Goal: Task Accomplishment & Management: Complete application form

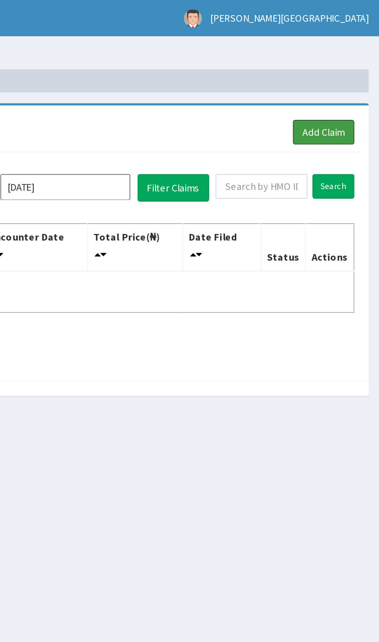
click at [355, 68] on link "Add Claim" at bounding box center [349, 70] width 33 height 13
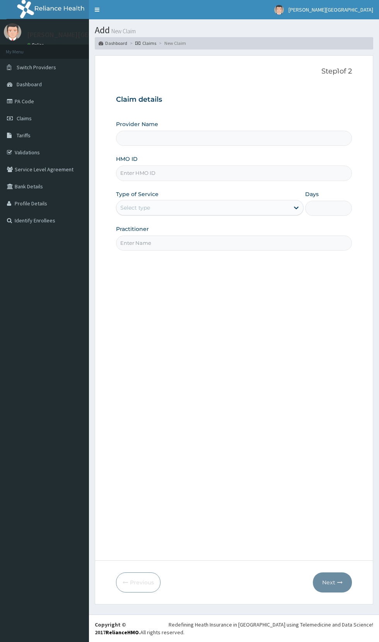
type input "[PERSON_NAME][GEOGRAPHIC_DATA] And Diagnostics Centre"
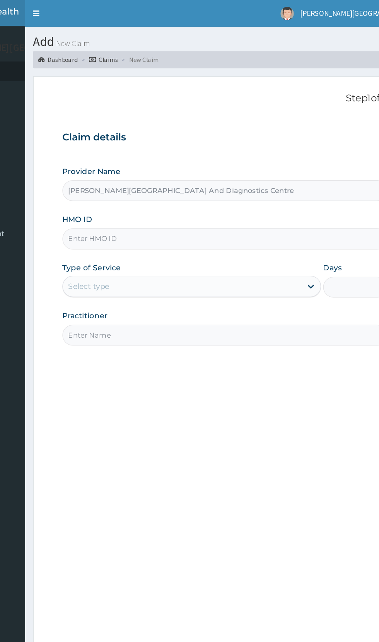
click at [193, 173] on input "HMO ID" at bounding box center [234, 172] width 236 height 15
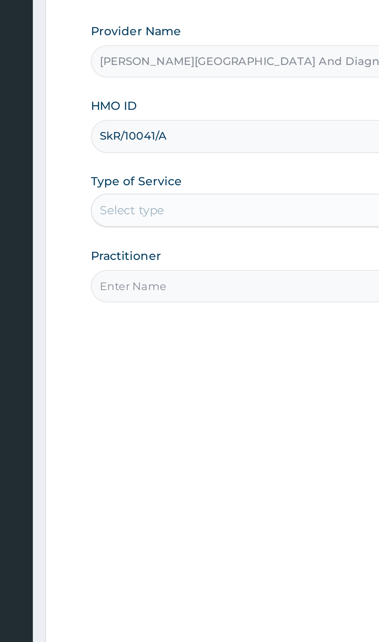
type input "SkR/10041/A"
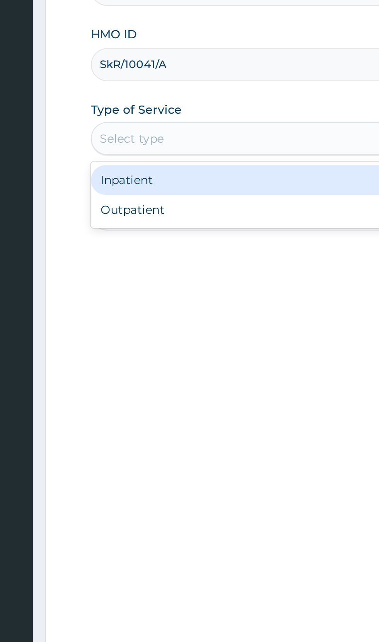
click at [174, 242] on div "Outpatient" at bounding box center [210, 241] width 188 height 14
type input "1"
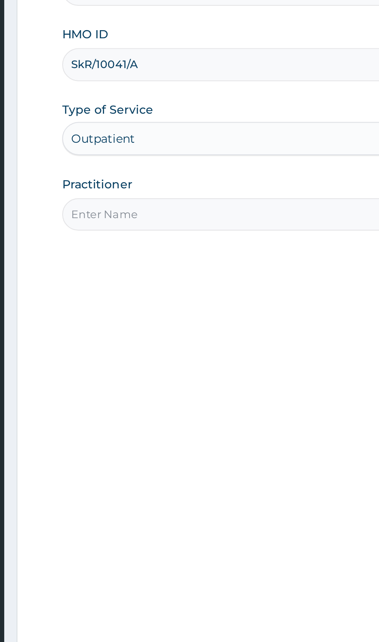
click at [194, 244] on input "Practitioner" at bounding box center [234, 242] width 236 height 15
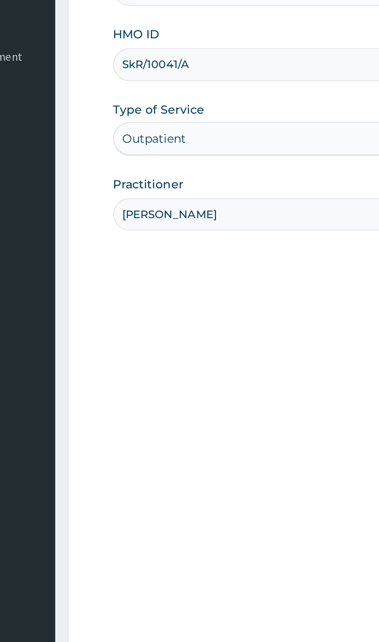
type input "[PERSON_NAME]"
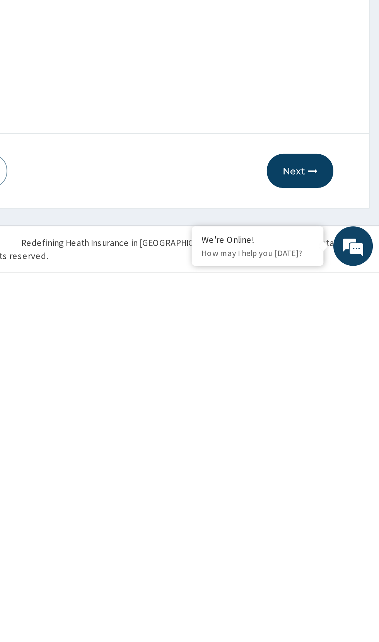
click at [333, 582] on button "Next" at bounding box center [332, 582] width 39 height 20
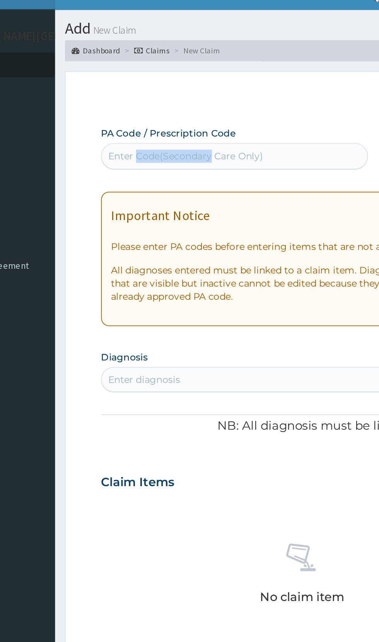
click at [265, 75] on p "Step 2 of 2" at bounding box center [234, 71] width 236 height 9
click at [259, 90] on div "PA Code / Prescription Code Enter Code(Secondary Care Only)" at bounding box center [194, 100] width 157 height 25
click at [270, 70] on p "Step 2 of 2" at bounding box center [234, 71] width 236 height 9
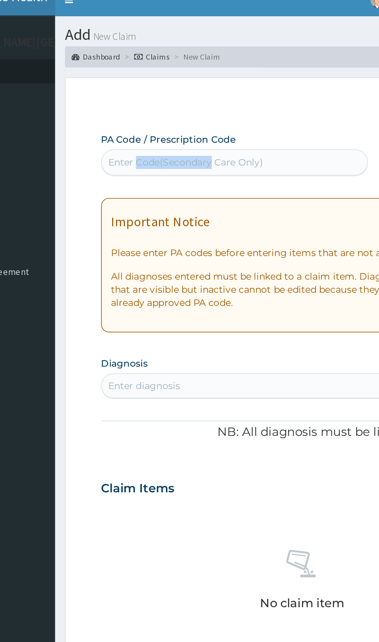
click at [259, 89] on div "PA Code / Prescription Code Enter Code(Secondary Care Only)" at bounding box center [194, 100] width 157 height 25
click at [264, 84] on div "Step 2 of 2 PA Code / Prescription Code Enter Code(Secondary Care Only) Encount…" at bounding box center [234, 307] width 236 height 481
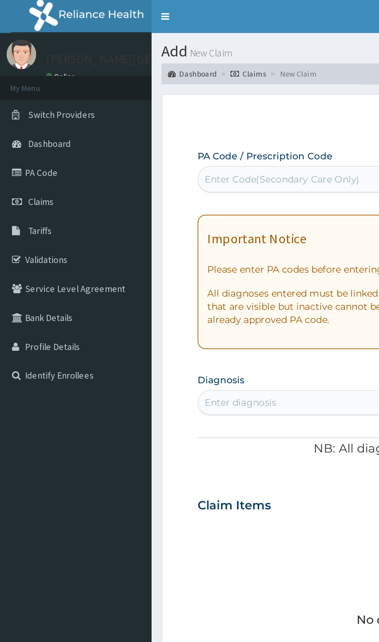
click at [39, 111] on link "Claims" at bounding box center [44, 118] width 89 height 17
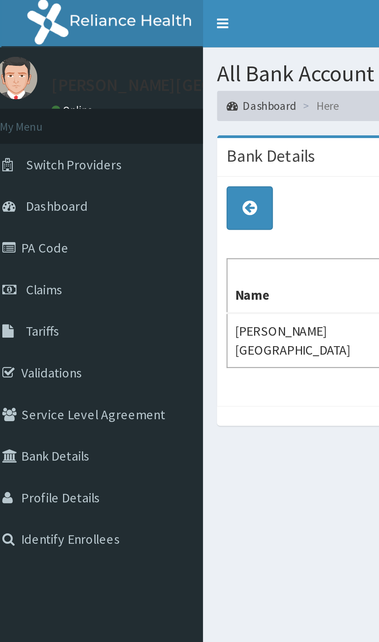
click at [30, 123] on link "Claims" at bounding box center [44, 118] width 89 height 17
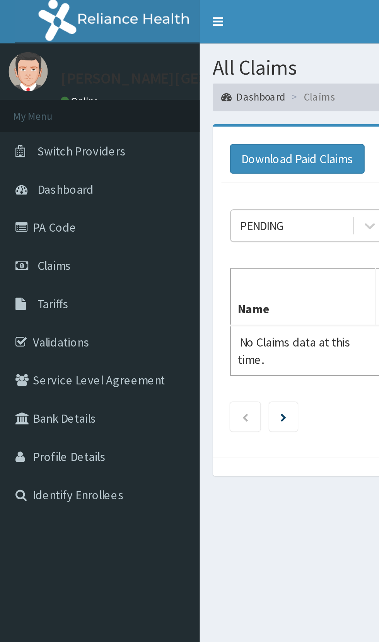
click at [27, 100] on link "PA Code" at bounding box center [44, 101] width 89 height 17
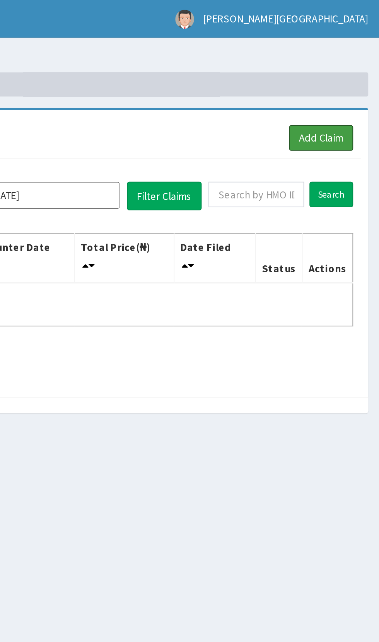
click at [354, 71] on link "Add Claim" at bounding box center [349, 70] width 33 height 13
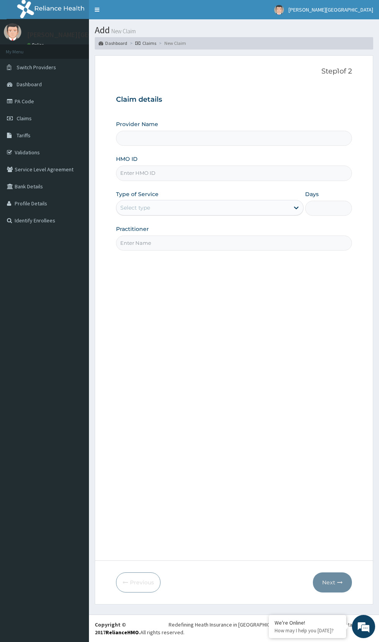
type input "[PERSON_NAME][GEOGRAPHIC_DATA] And Diagnostics Centre"
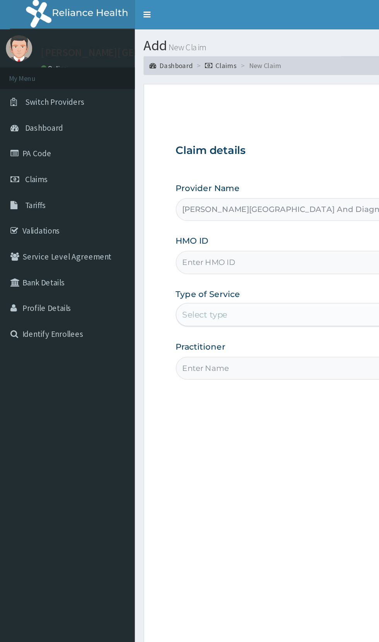
click at [38, 152] on link "Validations" at bounding box center [44, 152] width 89 height 17
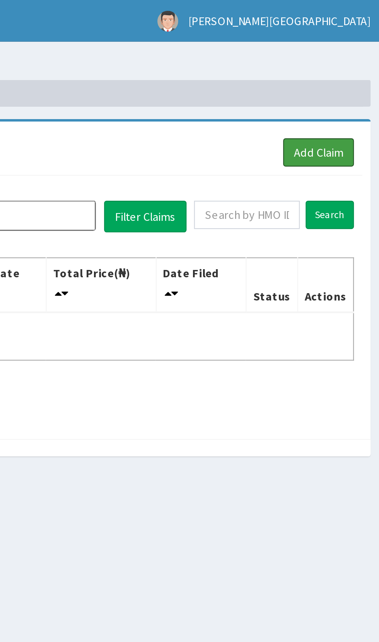
click at [355, 71] on link "Add Claim" at bounding box center [349, 70] width 33 height 13
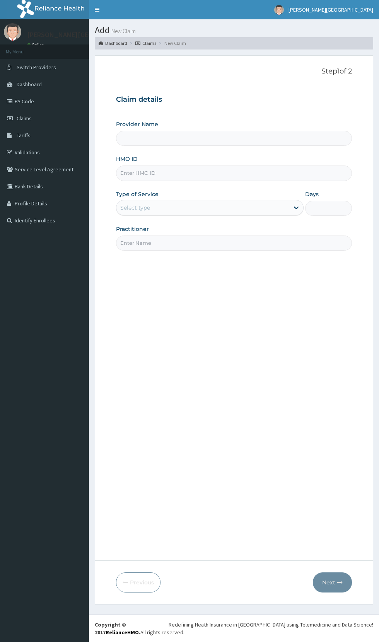
type input "[PERSON_NAME][GEOGRAPHIC_DATA] And Diagnostics Centre"
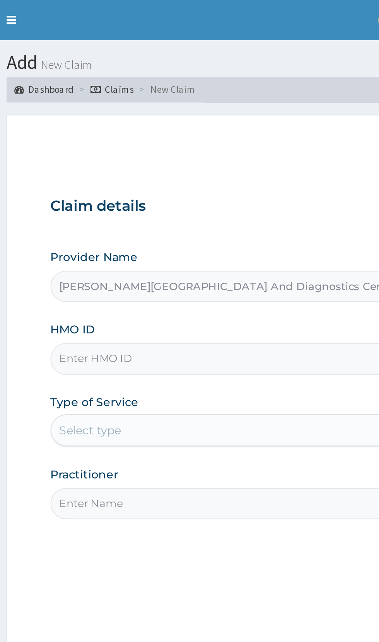
click at [185, 175] on input "HMO ID" at bounding box center [234, 172] width 236 height 15
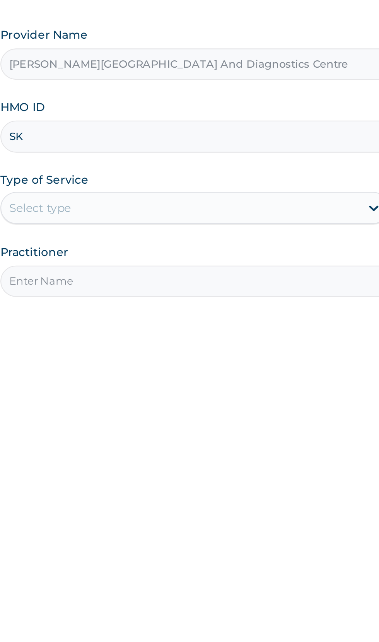
type input "SKR/10041/A"
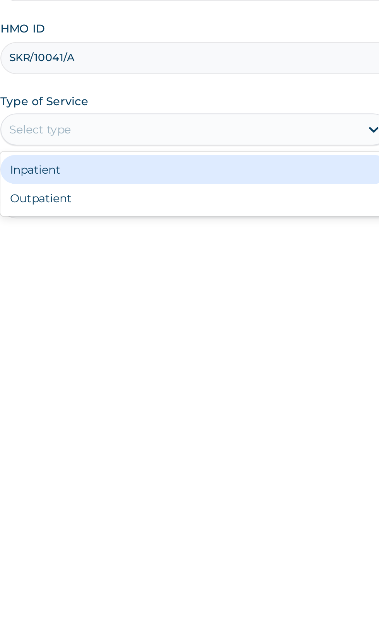
click at [170, 237] on div "Outpatient" at bounding box center [210, 241] width 188 height 14
type input "1"
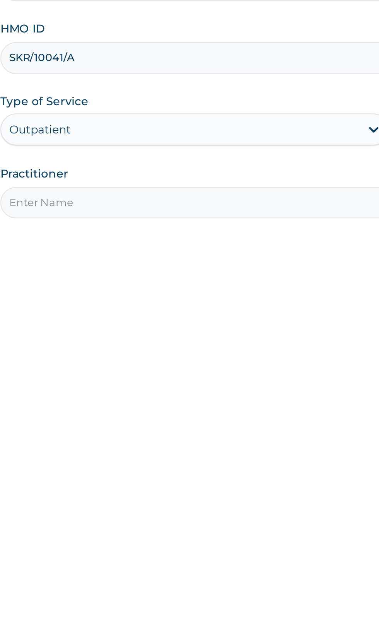
click at [195, 241] on input "Practitioner" at bounding box center [234, 242] width 236 height 15
type input "Dr paul"
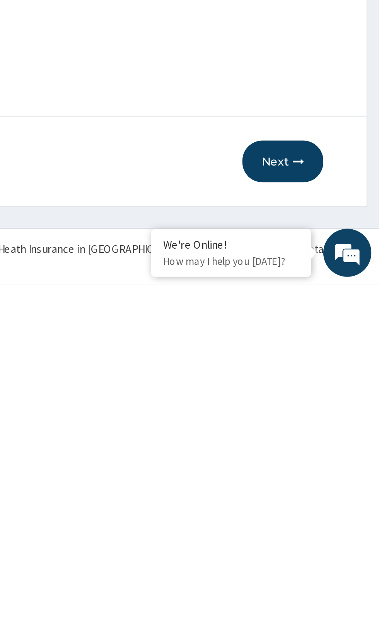
click at [329, 584] on button "Next" at bounding box center [332, 582] width 39 height 20
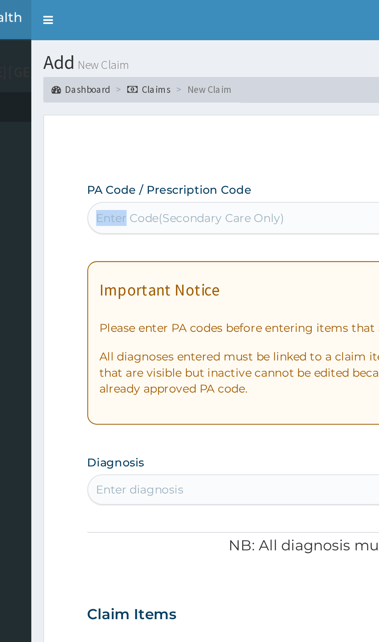
click at [235, 71] on p "Step 2 of 2" at bounding box center [234, 71] width 236 height 9
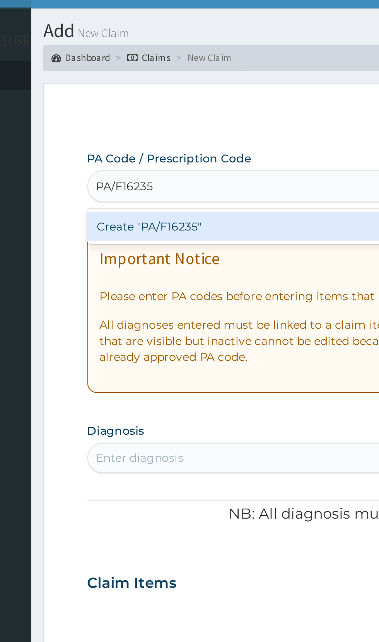
click at [153, 125] on div "Create "PA/F16235"" at bounding box center [194, 125] width 157 height 14
type input "PA/F16235"
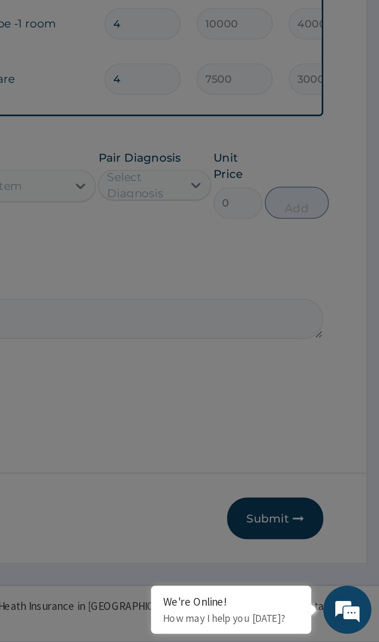
click at [299, 552] on div "🔴 Important Diagnosis items like this cannot be edited, but new diagnosis can b…" at bounding box center [189, 321] width 379 height 642
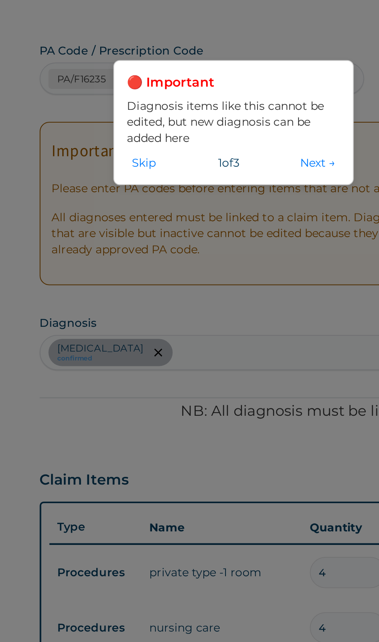
click at [170, 147] on button "Skip" at bounding box center [166, 146] width 16 height 9
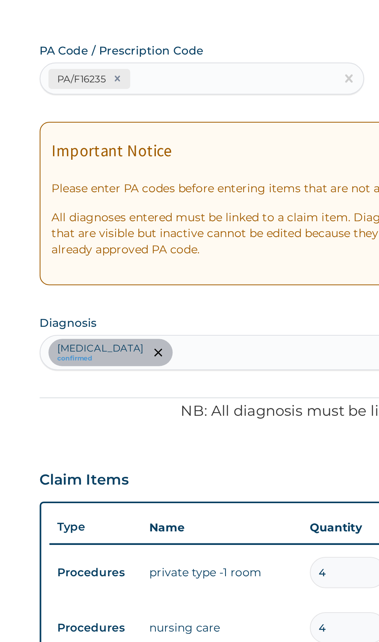
click at [105, 306] on form "Step 2 of 2 PA Code / Prescription Code PA/F16235 Encounter Date 05-08-2025 Imp…" at bounding box center [234, 329] width 278 height 549
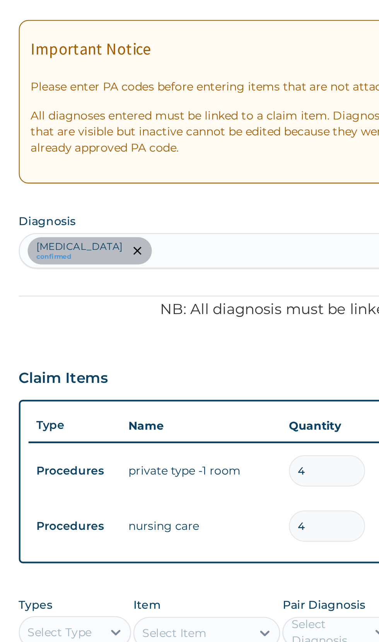
click at [239, 302] on div "Claim Items" at bounding box center [234, 297] width 236 height 20
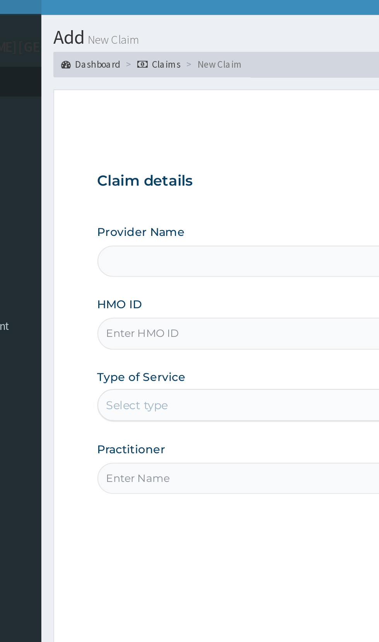
type input "[PERSON_NAME][GEOGRAPHIC_DATA] And Diagnostics Centre"
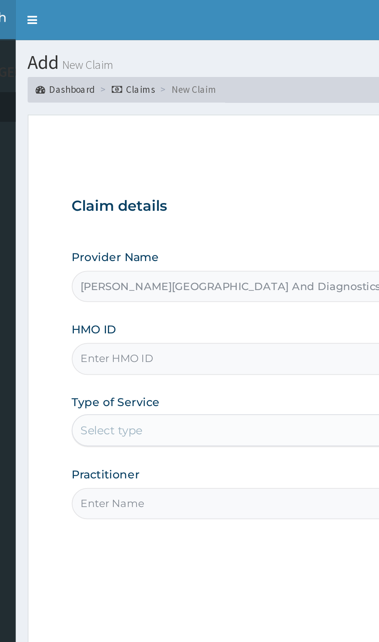
click at [189, 175] on input "HMO ID" at bounding box center [234, 172] width 236 height 15
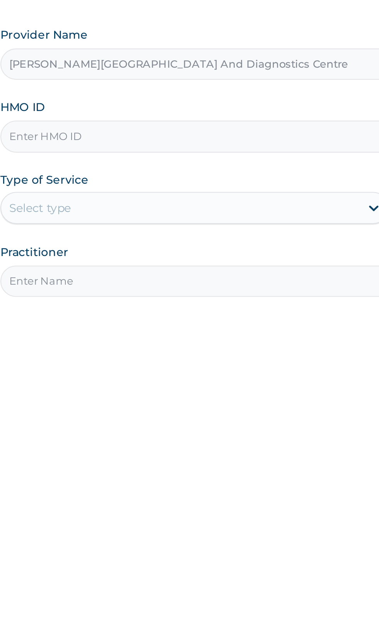
type input "SKR/10041/A"
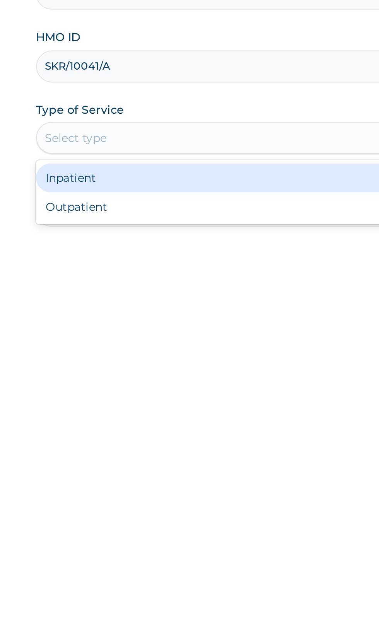
click at [167, 241] on div "Outpatient" at bounding box center [210, 241] width 188 height 14
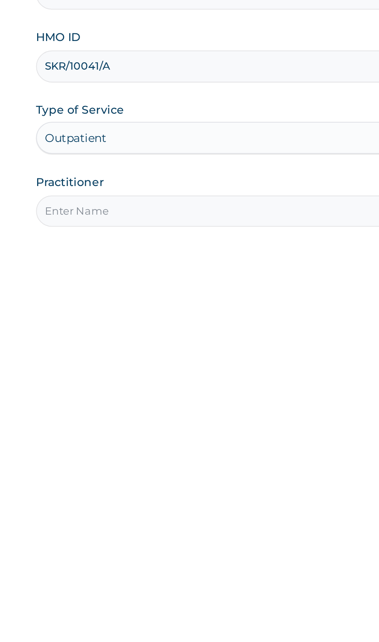
type input "1"
click at [177, 244] on input "Practitioner" at bounding box center [234, 242] width 236 height 15
type input "Dr Paul"
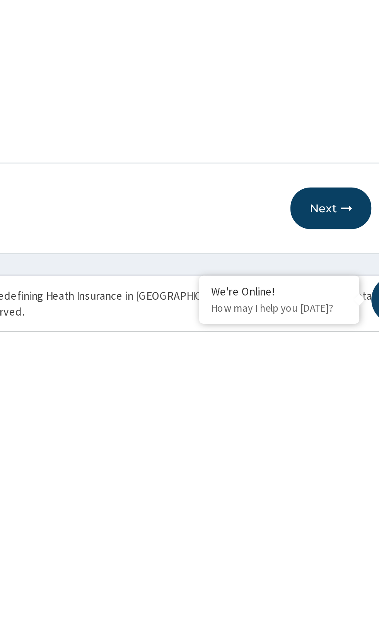
click at [334, 583] on button "Next" at bounding box center [332, 582] width 39 height 20
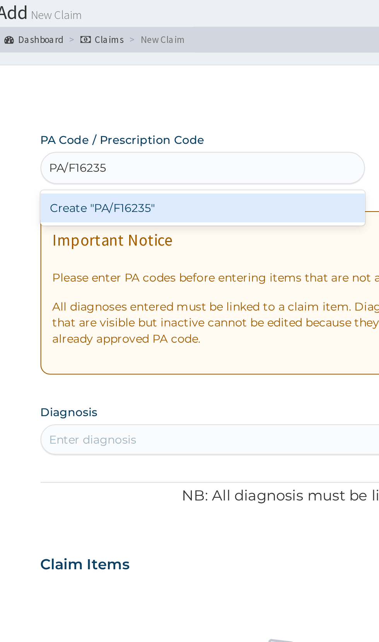
click at [160, 123] on div "Create "PA/F16235"" at bounding box center [194, 125] width 157 height 14
type input "PA/F16235"
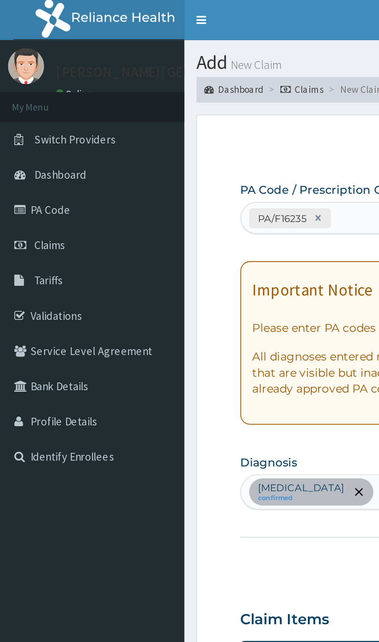
click at [46, 149] on link "Validations" at bounding box center [44, 152] width 89 height 17
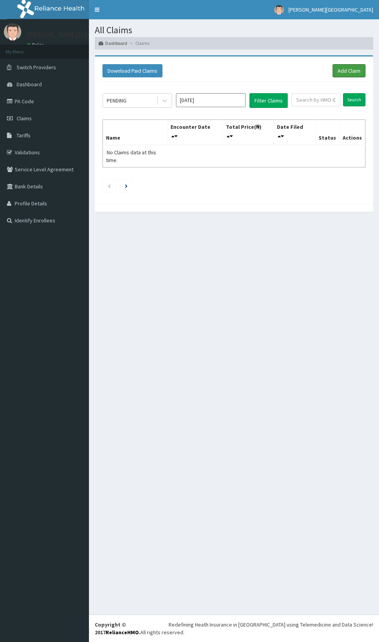
click at [355, 69] on link "Add Claim" at bounding box center [349, 70] width 33 height 13
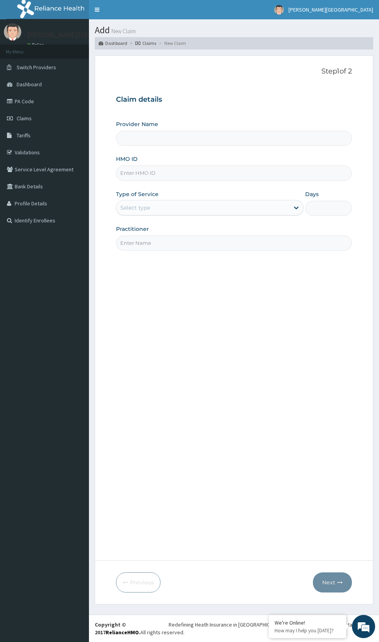
type input "[PERSON_NAME][GEOGRAPHIC_DATA] And Diagnostics Centre"
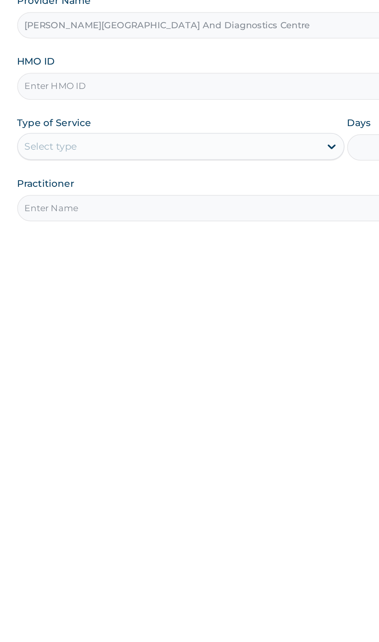
click at [218, 170] on input "HMO ID" at bounding box center [234, 172] width 236 height 15
type input "SKR/10041/A"
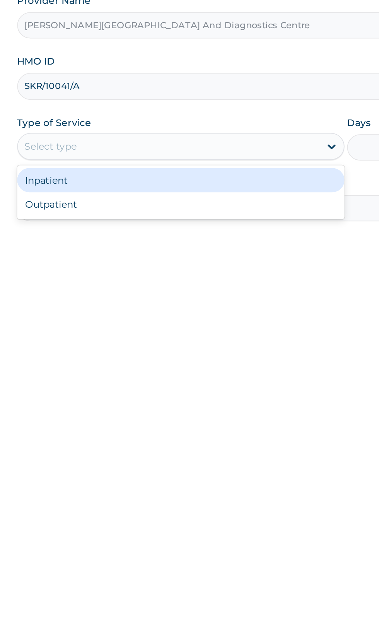
click at [198, 239] on div "Outpatient" at bounding box center [210, 241] width 188 height 14
type input "1"
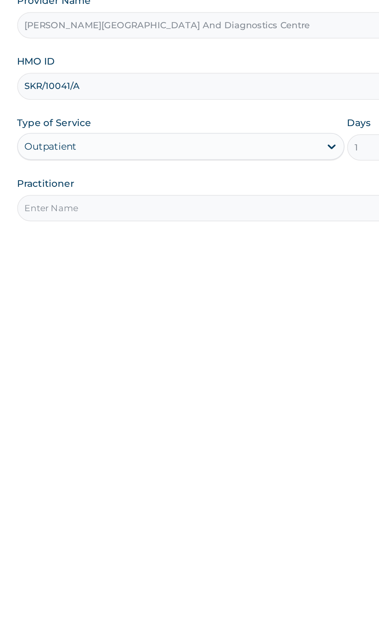
click at [178, 242] on input "Practitioner" at bounding box center [234, 242] width 236 height 15
type input "Dr paul"
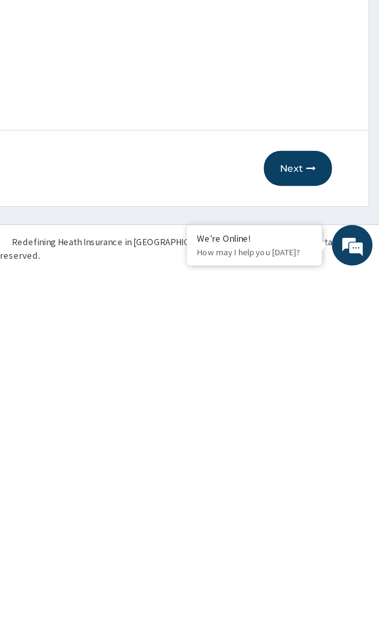
click at [327, 584] on button "Next" at bounding box center [332, 582] width 39 height 20
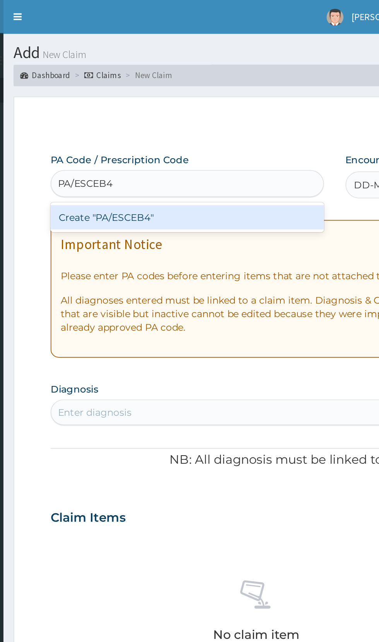
click at [158, 125] on div "Create "PA/ESCEB4"" at bounding box center [194, 125] width 157 height 14
type input "PA/ESCEB4"
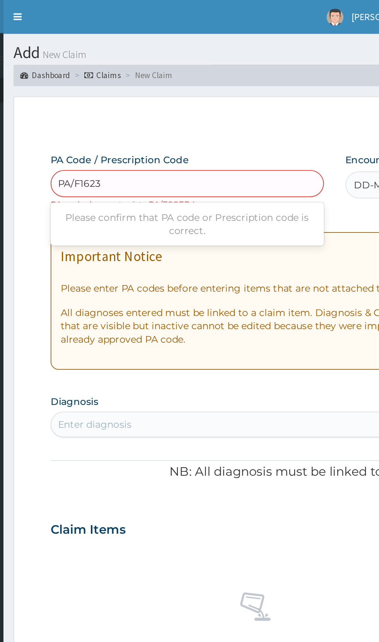
type input "PA/F16235"
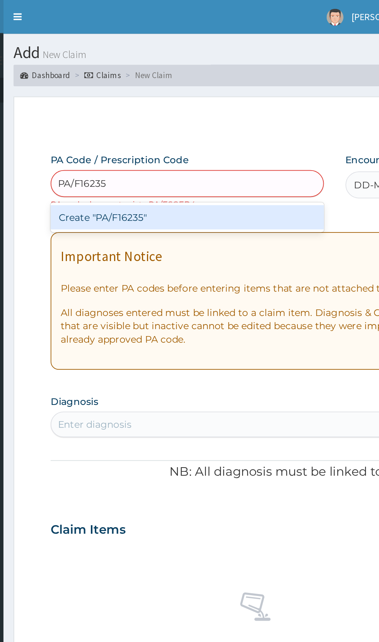
click at [179, 127] on div "Create "PA/F16235"" at bounding box center [194, 125] width 157 height 14
type input "PA/F16235"
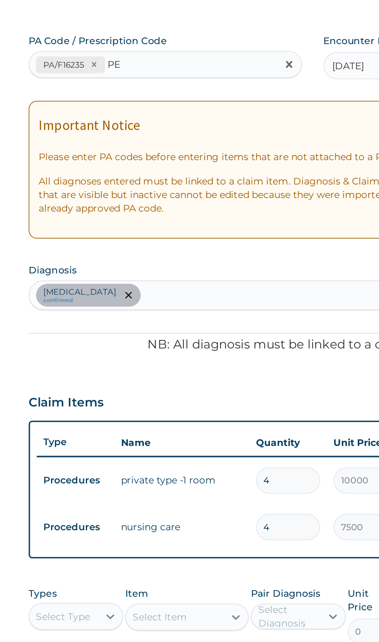
type input "P"
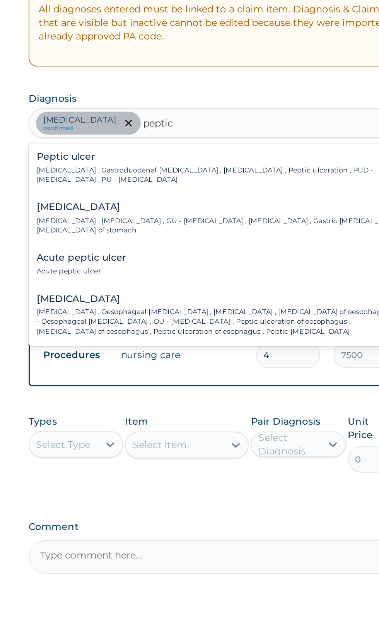
click at [239, 261] on div "Peptic ulcer Peptic ulcer , Gastroduodenal ulcer , Peptic ulcer disease , Pepti…" at bounding box center [227, 263] width 212 height 19
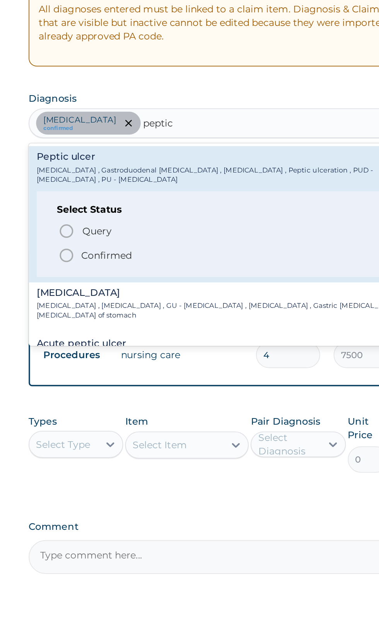
click at [142, 312] on span "Confirmed" at bounding box center [234, 313] width 203 height 9
type input "peptic"
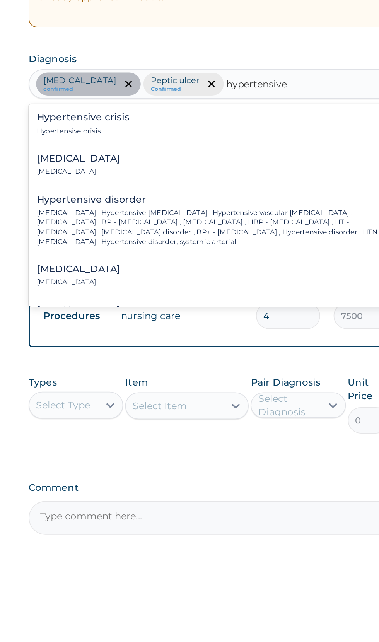
click at [165, 278] on h4 "Hypertensive urgency" at bounding box center [145, 280] width 48 height 6
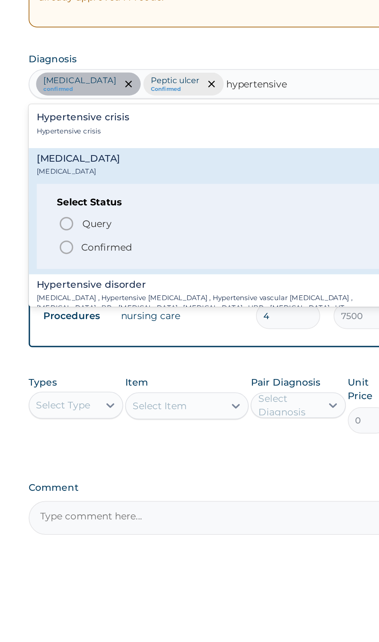
click at [142, 330] on span "Confirmed" at bounding box center [234, 330] width 203 height 9
type input "hypertensive"
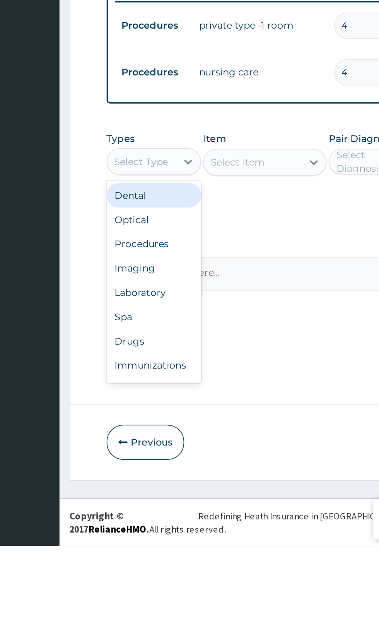
click at [149, 468] on div "Procedures" at bounding box center [143, 469] width 54 height 14
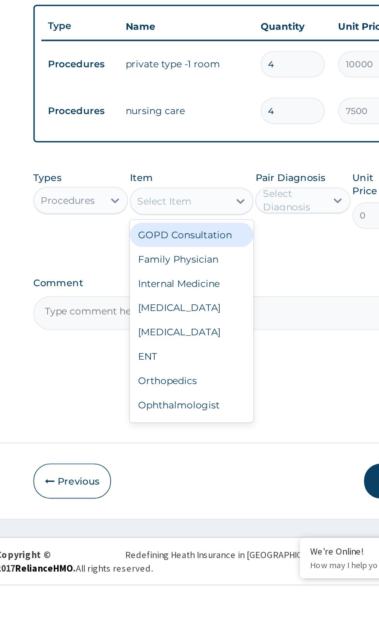
click at [205, 442] on div "GOPD Consultation" at bounding box center [206, 441] width 71 height 14
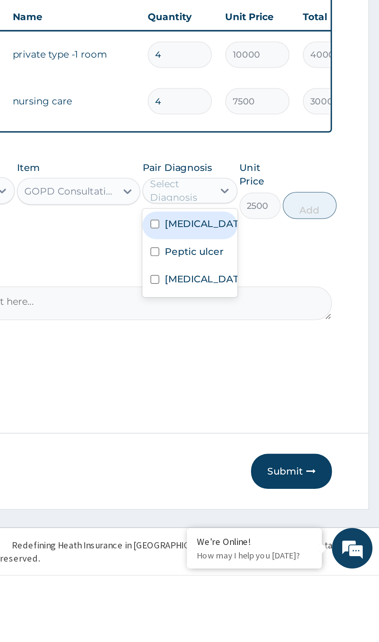
click at [251, 441] on input "checkbox" at bounding box center [250, 440] width 5 height 5
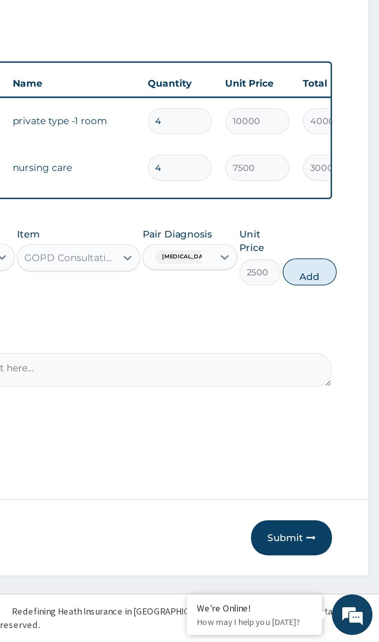
click at [340, 432] on button "Add" at bounding box center [339, 429] width 31 height 15
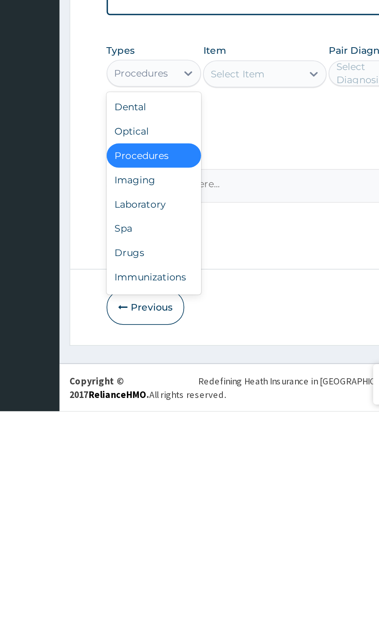
click at [142, 511] on div "Imaging" at bounding box center [143, 509] width 54 height 14
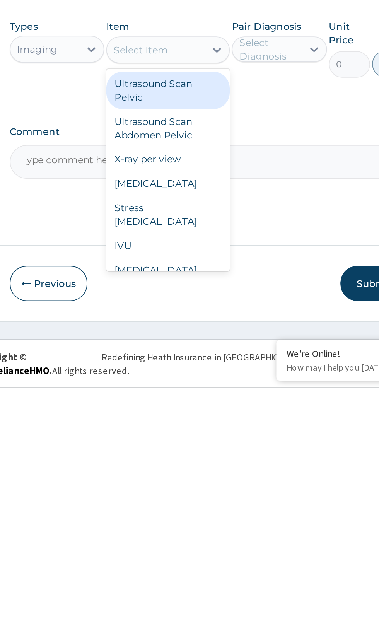
click at [204, 540] on div "Stress ECG" at bounding box center [206, 543] width 71 height 22
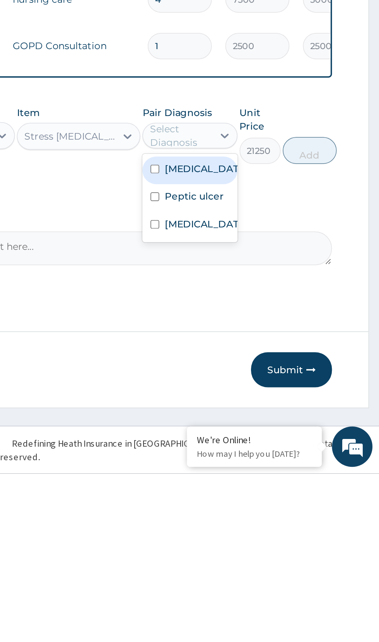
click at [251, 501] on input "checkbox" at bounding box center [250, 498] width 5 height 5
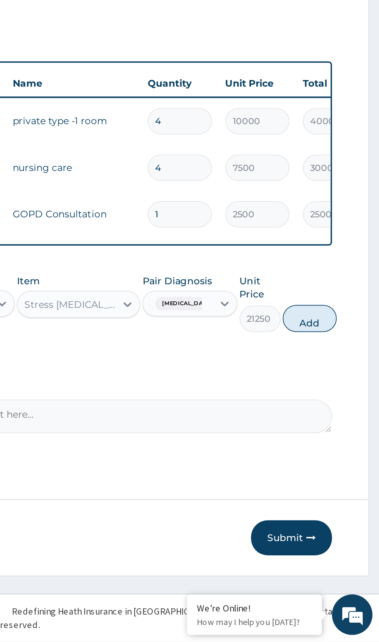
click at [348, 457] on button "Add" at bounding box center [339, 456] width 31 height 15
type input "0"
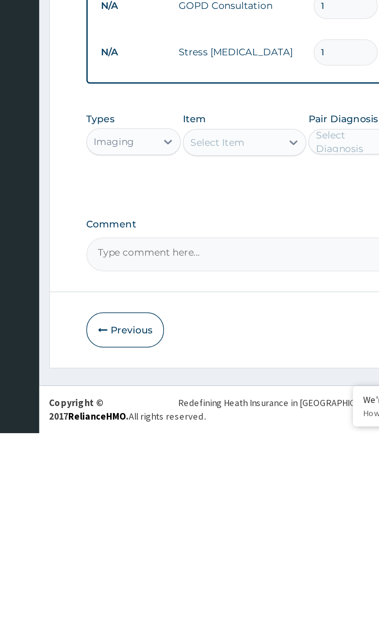
click at [208, 498] on div "Types Imaging Item Select Item Pair Diagnosis Select Diagnosis Unit Price 0 Add" at bounding box center [234, 480] width 236 height 53
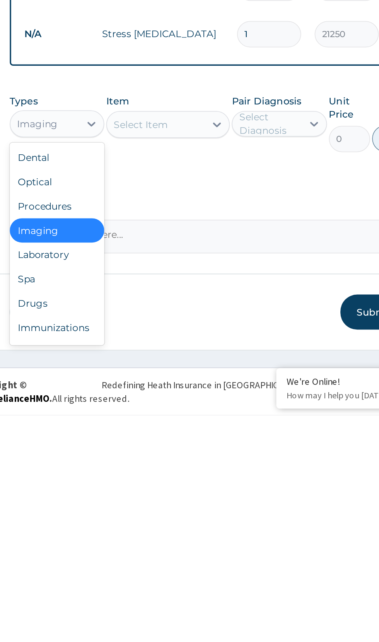
click at [145, 549] on div "Laboratory" at bounding box center [143, 550] width 54 height 14
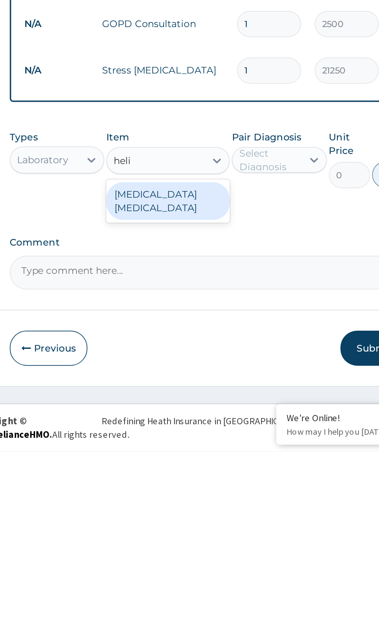
click at [217, 503] on div "HELICOBACTER- PYLORI SEROLOGY" at bounding box center [206, 499] width 71 height 22
type input "heli"
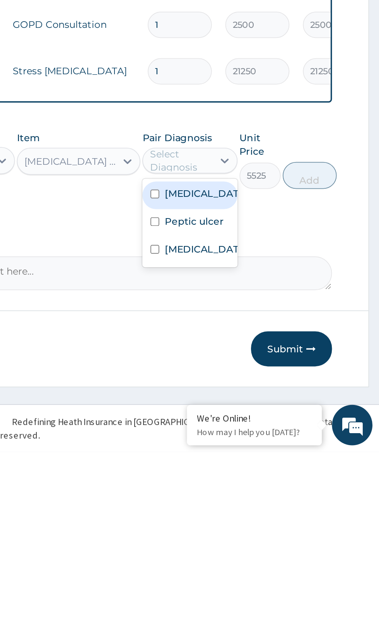
click at [252, 510] on input "checkbox" at bounding box center [250, 509] width 5 height 5
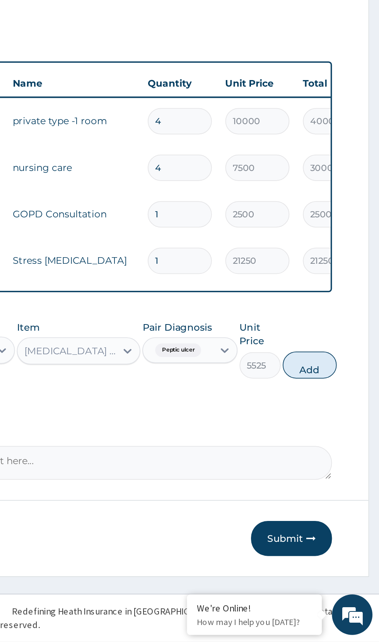
click at [343, 486] on button "Add" at bounding box center [339, 483] width 31 height 15
type input "0"
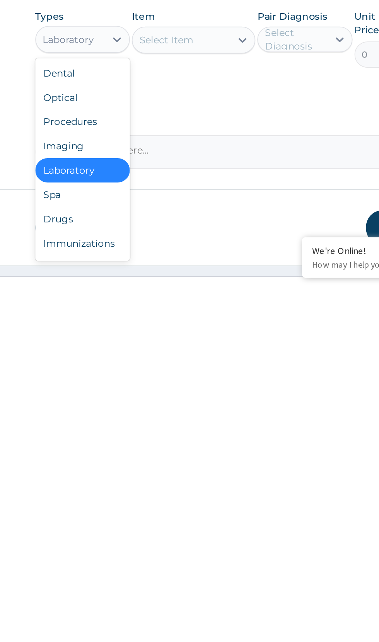
click at [137, 605] on div "Drugs" at bounding box center [143, 604] width 54 height 14
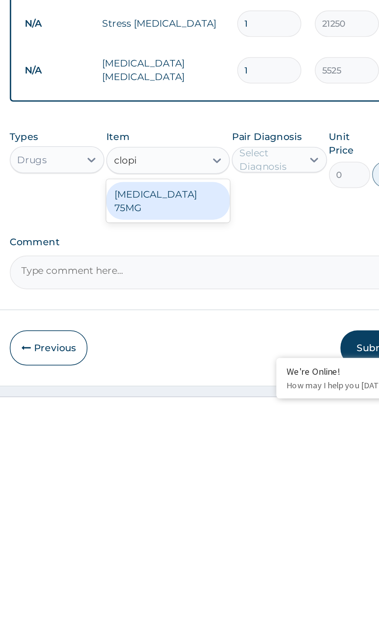
click at [223, 524] on div "CLOPIDOGREL 75MG" at bounding box center [206, 525] width 71 height 22
type input "clopi"
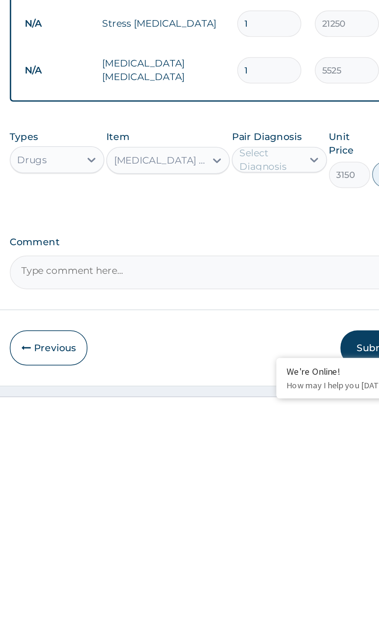
scroll to position [0, 0]
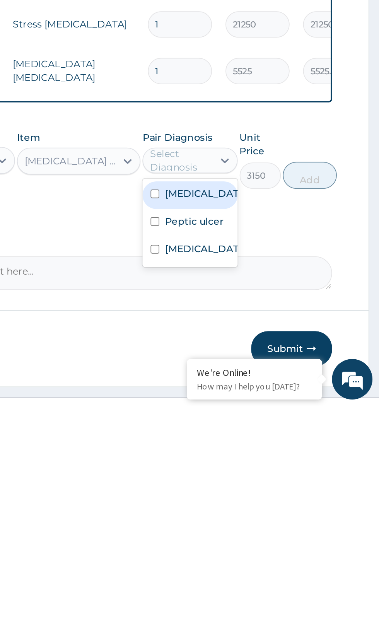
click at [251, 554] on input "checkbox" at bounding box center [250, 551] width 5 height 5
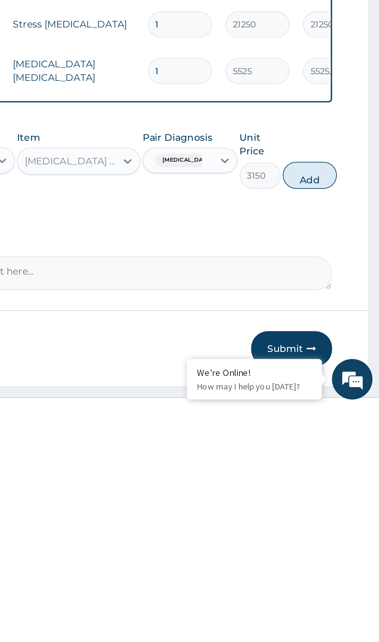
scroll to position [1, 0]
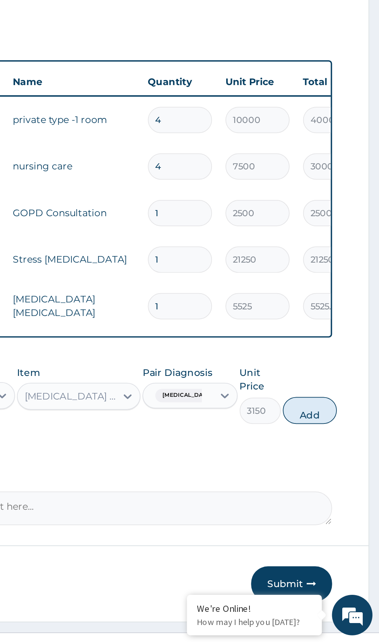
click at [348, 512] on button "Add" at bounding box center [339, 508] width 31 height 15
type input "0"
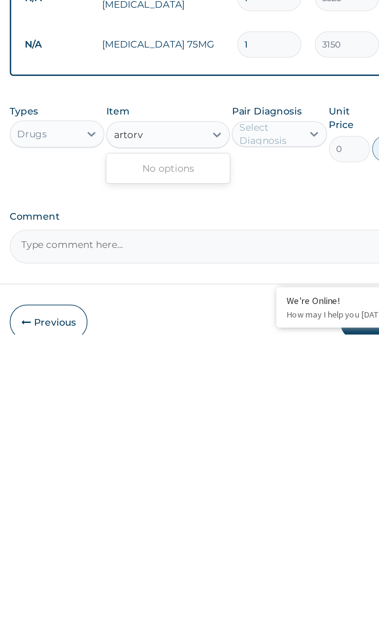
scroll to position [0, 0]
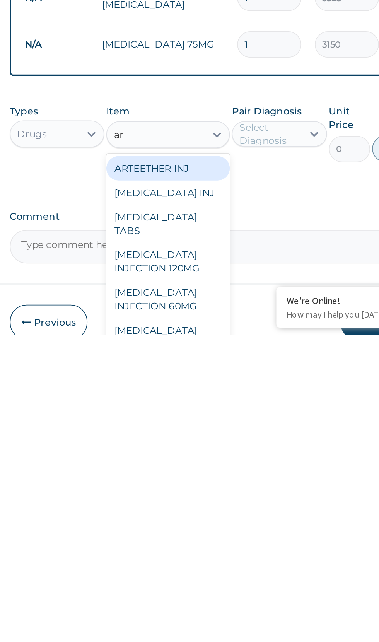
type input "a"
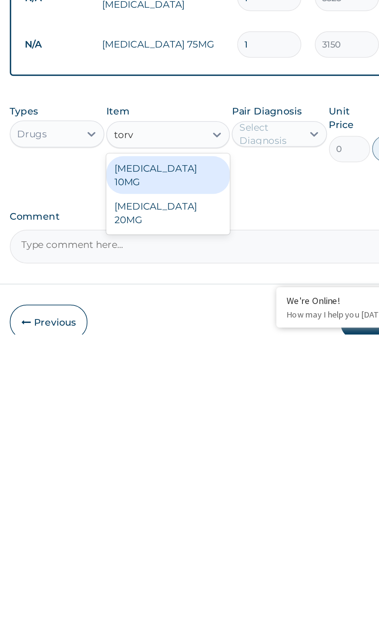
click at [231, 561] on div "ATORVASTATIN 20MG" at bounding box center [206, 572] width 71 height 22
type input "torv"
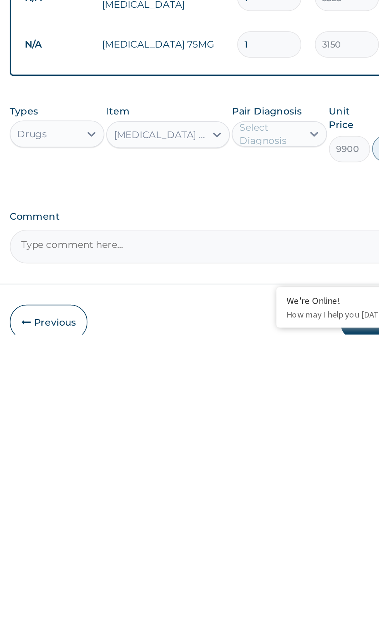
scroll to position [1, 0]
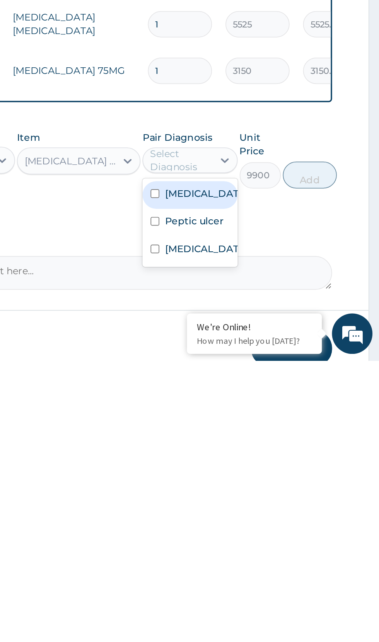
click at [251, 580] on input "checkbox" at bounding box center [250, 577] width 5 height 5
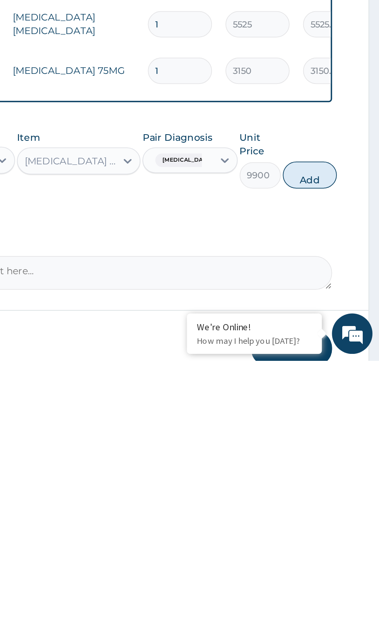
scroll to position [2, 0]
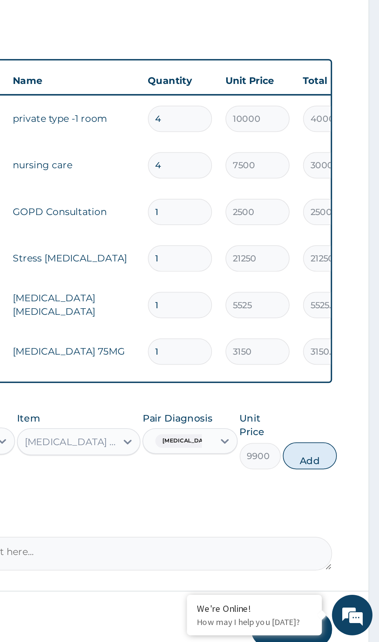
click at [346, 536] on button "Add" at bounding box center [339, 534] width 31 height 15
type input "0"
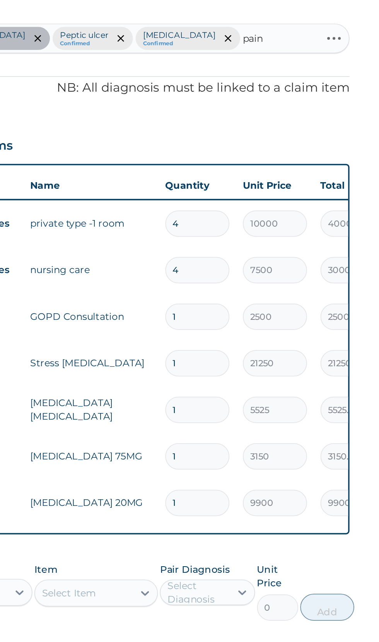
scroll to position [0, 0]
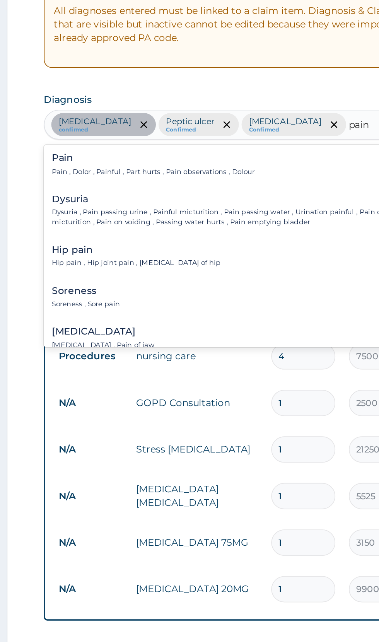
click at [294, 236] on input "pain" at bounding box center [297, 236] width 13 height 8
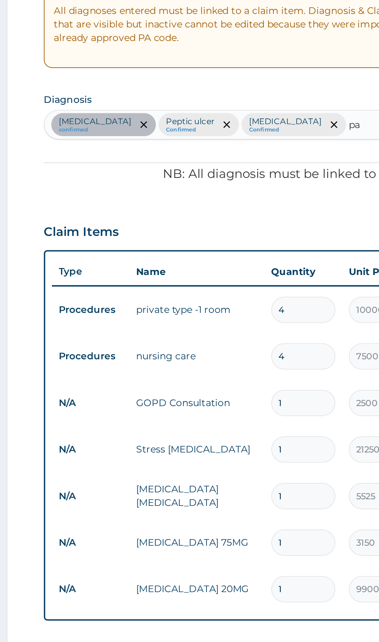
type input "p"
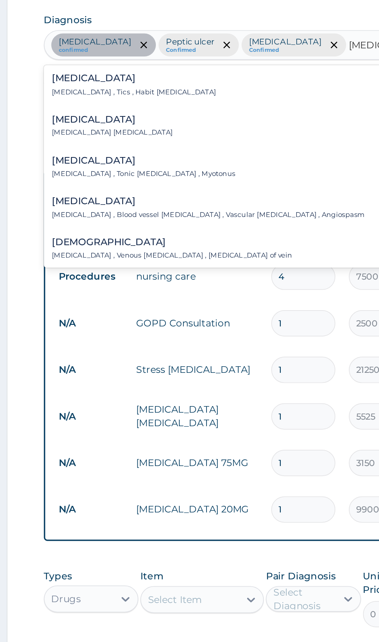
click at [153, 289] on p "Spasm , Muscle spasm" at bounding box center [155, 285] width 69 height 5
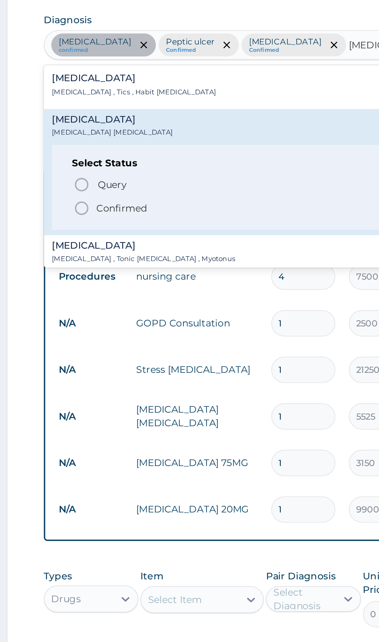
click at [143, 331] on span "Confirmed" at bounding box center [234, 329] width 203 height 9
type input "spasm"
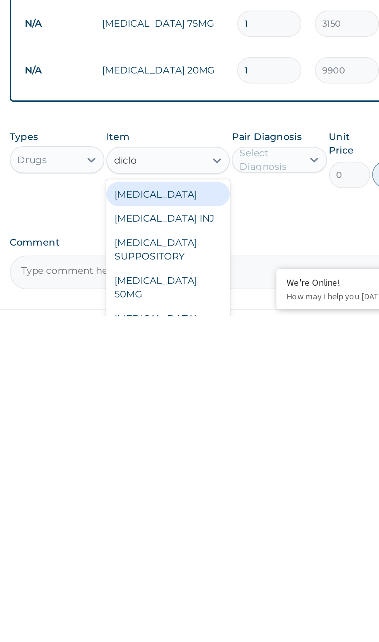
click at [222, 579] on div "DICLOFENAC INJ" at bounding box center [206, 586] width 71 height 14
type input "diclo"
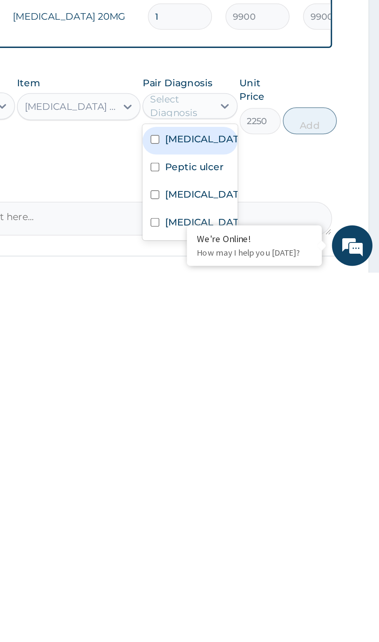
scroll to position [28, 0]
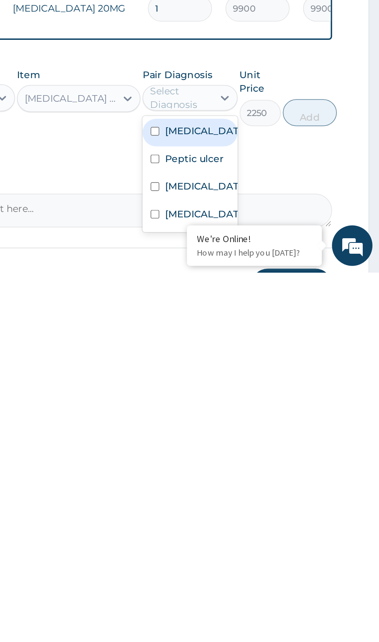
click at [253, 606] on input "checkbox" at bounding box center [250, 608] width 5 height 5
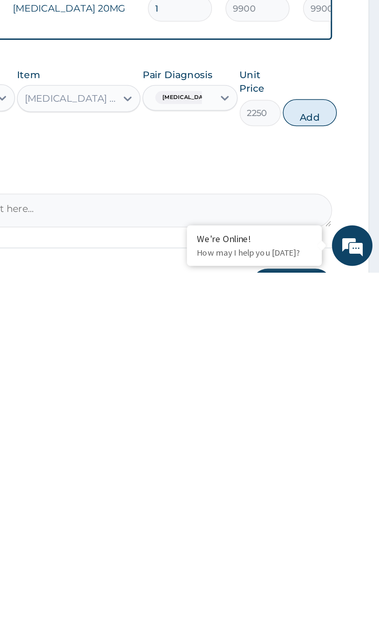
scroll to position [28, 0]
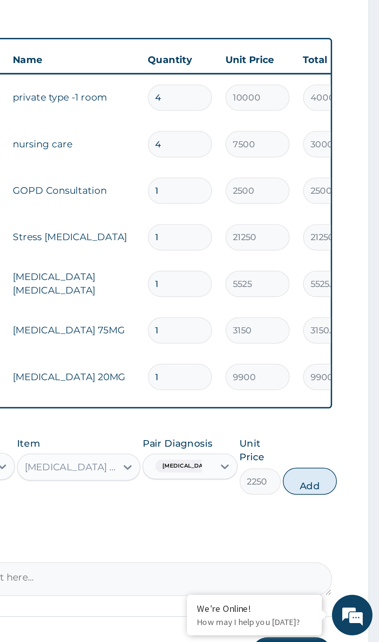
click at [342, 542] on button "Add" at bounding box center [339, 549] width 31 height 15
type input "0"
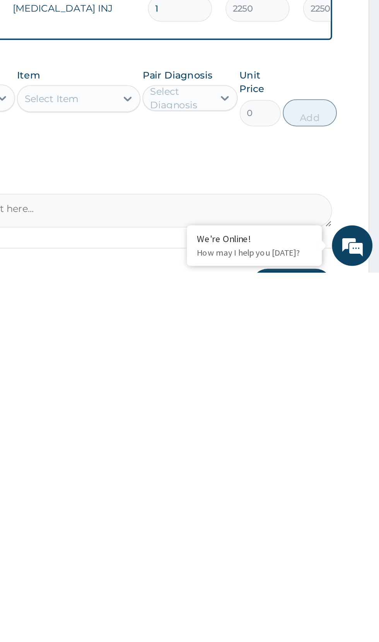
scroll to position [104, 0]
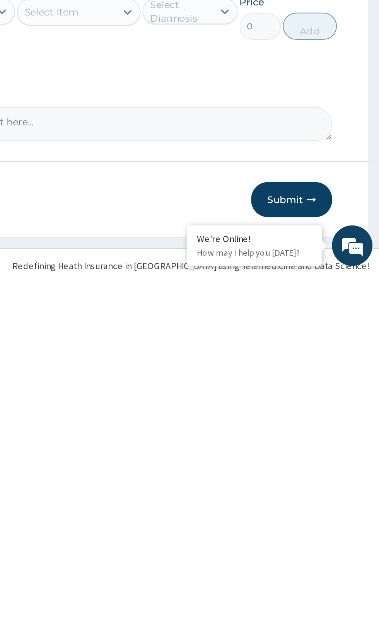
click at [329, 590] on button "Submit" at bounding box center [328, 600] width 46 height 20
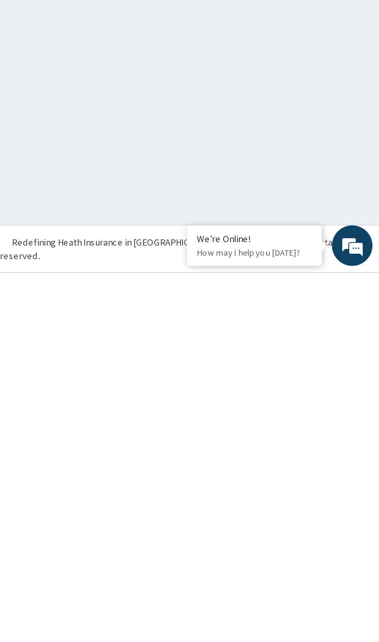
scroll to position [0, 0]
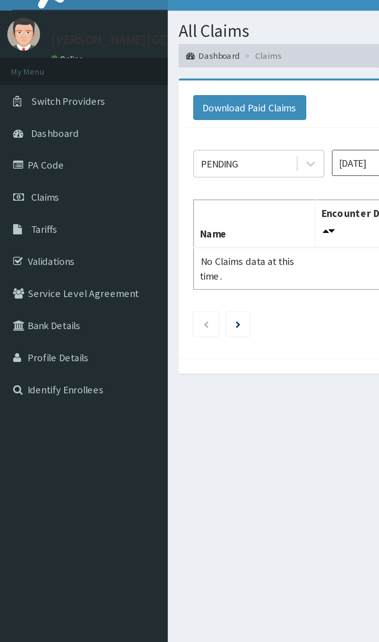
click at [31, 101] on link "PA Code" at bounding box center [44, 101] width 89 height 17
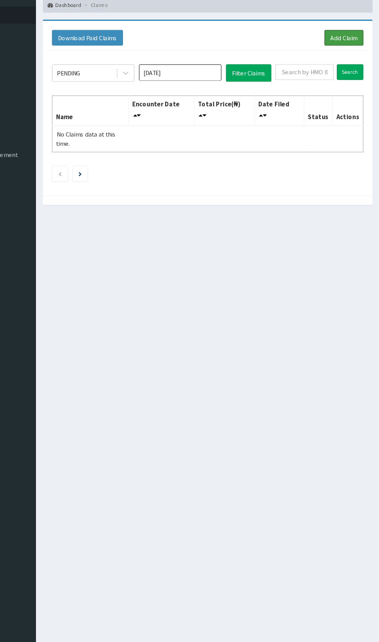
click at [355, 71] on link "Add Claim" at bounding box center [349, 70] width 33 height 13
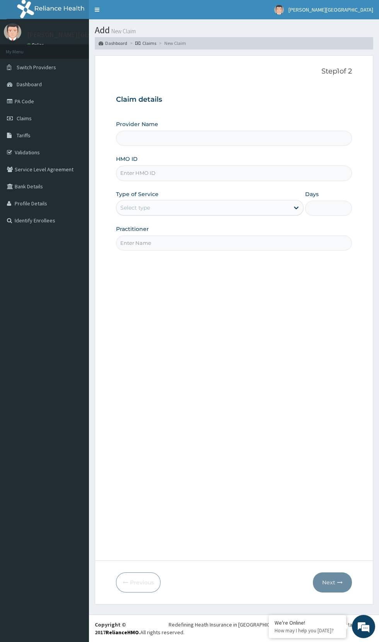
type input "[PERSON_NAME][GEOGRAPHIC_DATA] And Diagnostics Centre"
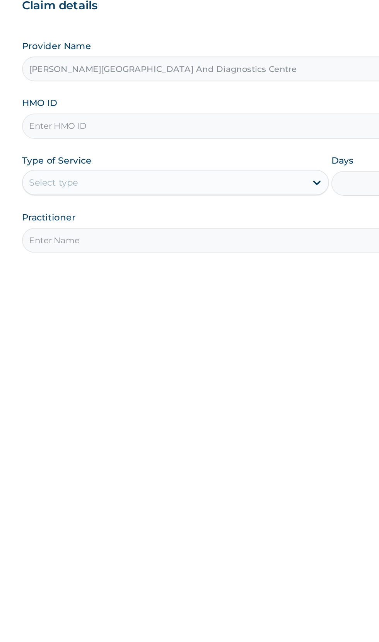
click at [175, 173] on input "HMO ID" at bounding box center [234, 172] width 236 height 15
click at [179, 170] on input "EOS/10039/B" at bounding box center [234, 172] width 236 height 15
type input "EOS/10039/A"
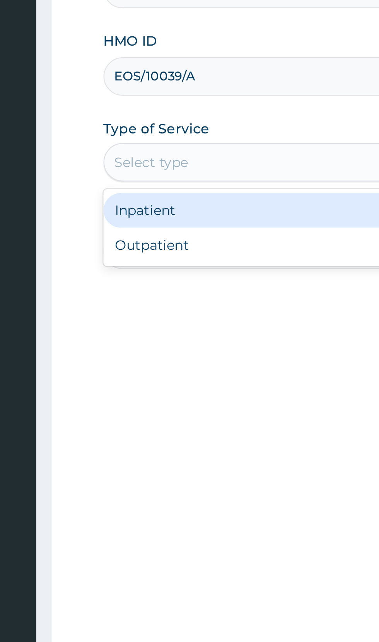
click at [150, 241] on div "Outpatient" at bounding box center [210, 241] width 188 height 14
type input "1"
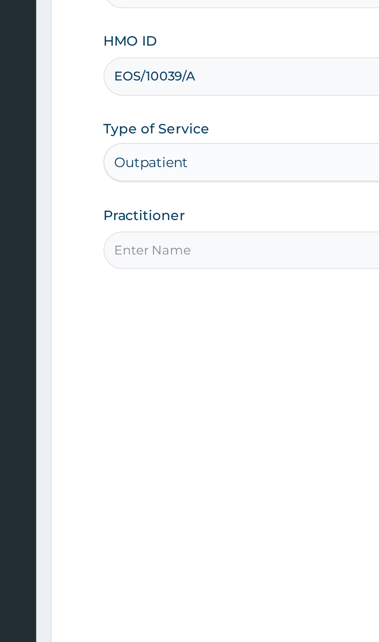
click at [158, 241] on input "Practitioner" at bounding box center [234, 242] width 236 height 15
type input "Dr paul"
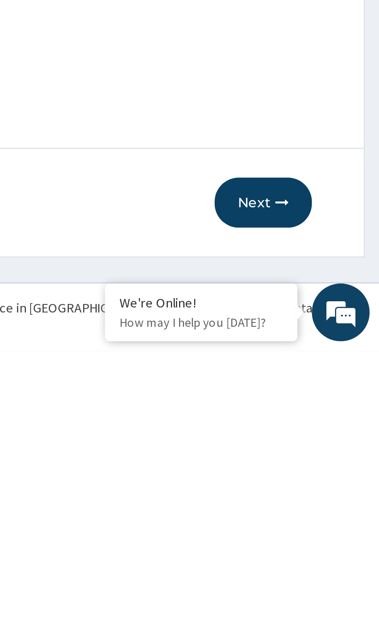
click at [334, 580] on button "Next" at bounding box center [332, 582] width 39 height 20
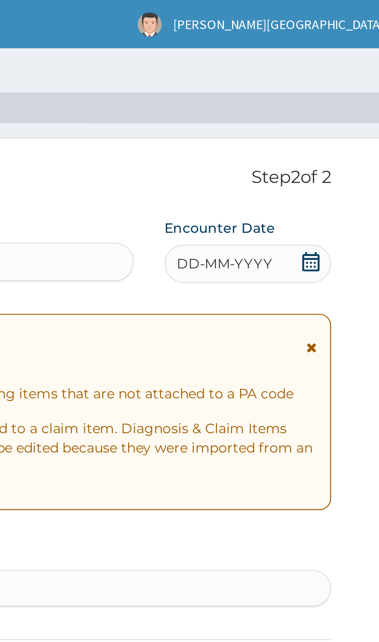
click at [346, 102] on icon at bounding box center [343, 105] width 7 height 8
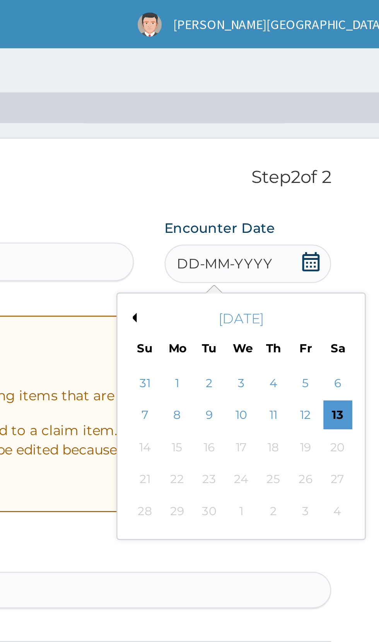
click at [273, 128] on button "Previous Month" at bounding box center [272, 128] width 4 height 4
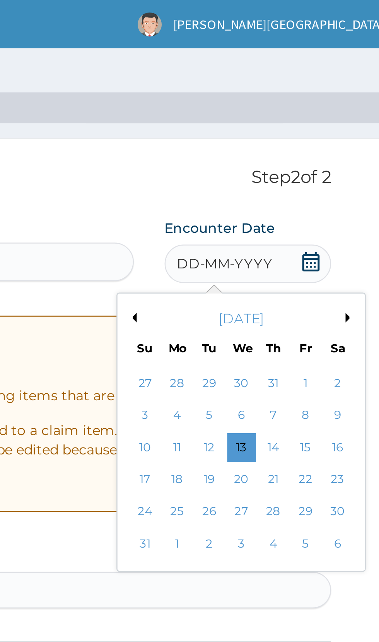
click at [304, 167] on div "5" at bounding box center [303, 167] width 12 height 12
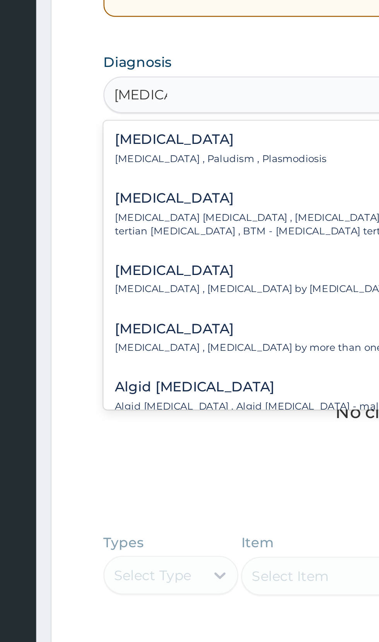
click at [179, 258] on div "Malaria Malaria , Paludism , Plasmodiosis" at bounding box center [163, 258] width 85 height 14
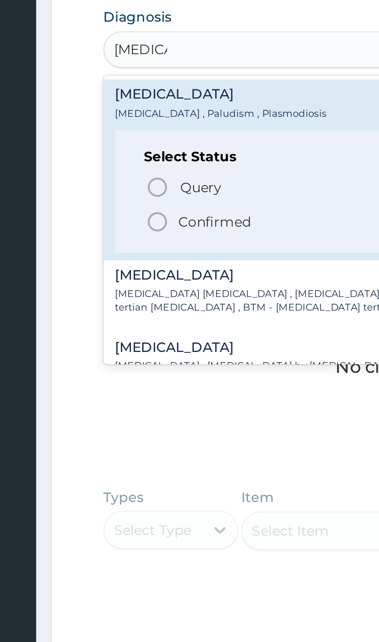
click at [142, 309] on icon "status option filled" at bounding box center [137, 305] width 9 height 9
type input "malaria"
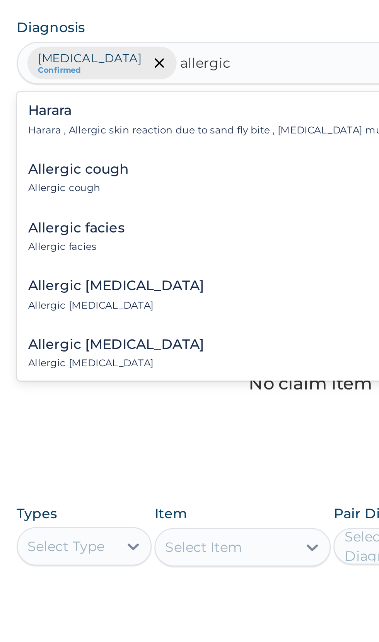
click at [235, 264] on p "Harara , Allergic skin reaction due to sand fly bite , Urticaria multiformis en…" at bounding box center [211, 264] width 180 height 5
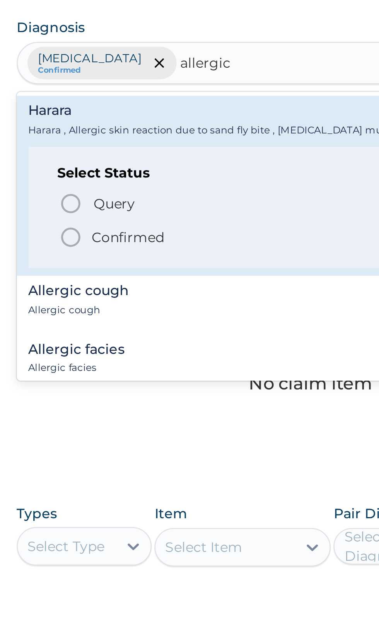
click at [141, 312] on icon "status option filled" at bounding box center [137, 307] width 9 height 9
type input "allergic"
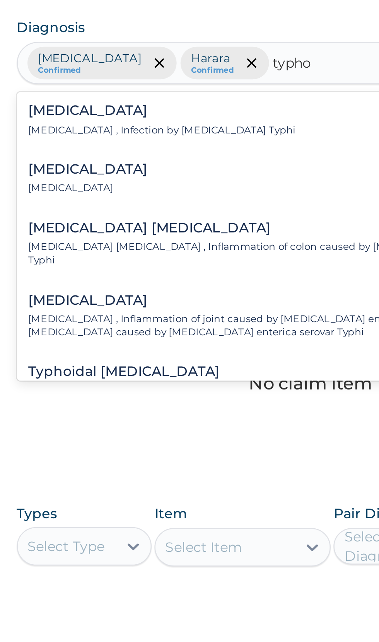
click at [206, 261] on div "Typhoid fever Typhoid fever , Infection by Salmonella Typhi" at bounding box center [174, 261] width 107 height 14
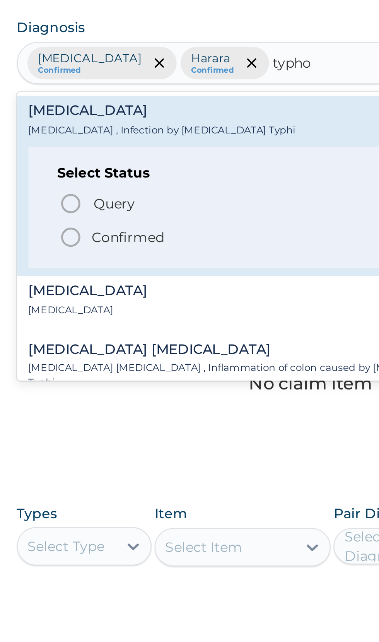
click at [142, 310] on icon "status option filled" at bounding box center [137, 307] width 9 height 9
type input "typho"
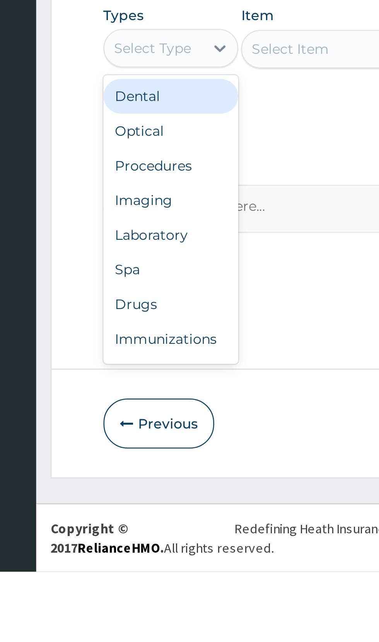
click at [150, 481] on div "Procedures" at bounding box center [143, 479] width 54 height 14
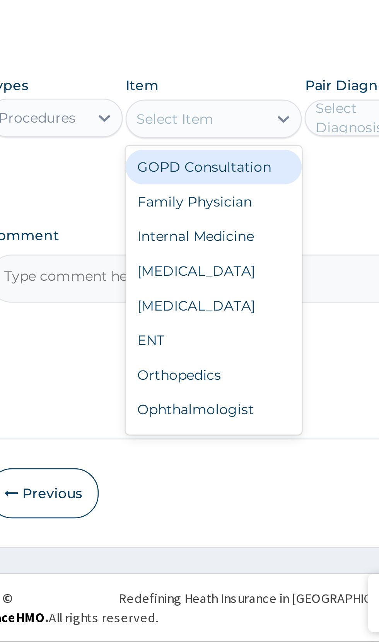
click at [226, 449] on div "GOPD Consultation" at bounding box center [206, 451] width 71 height 14
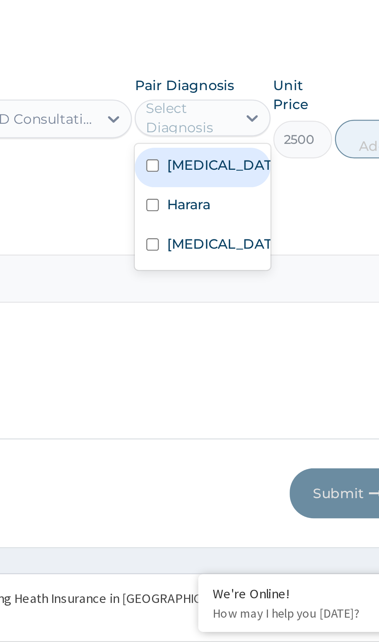
click at [251, 453] on input "checkbox" at bounding box center [250, 450] width 5 height 5
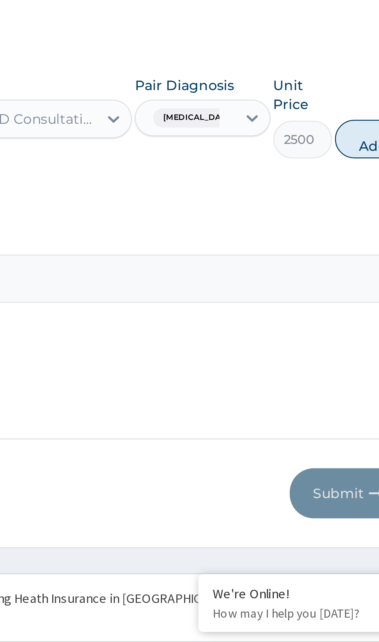
click at [326, 439] on button "Add" at bounding box center [339, 439] width 31 height 15
type input "0"
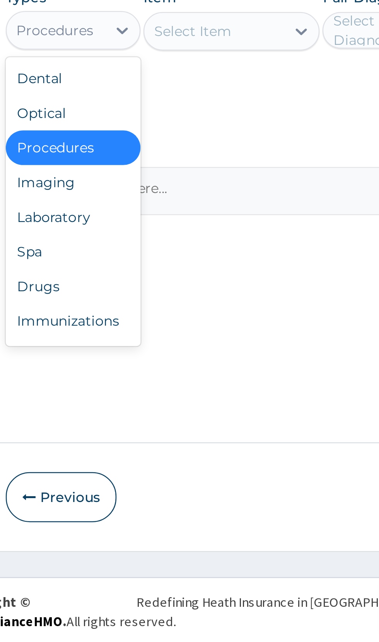
click at [149, 470] on div "Laboratory" at bounding box center [143, 470] width 54 height 14
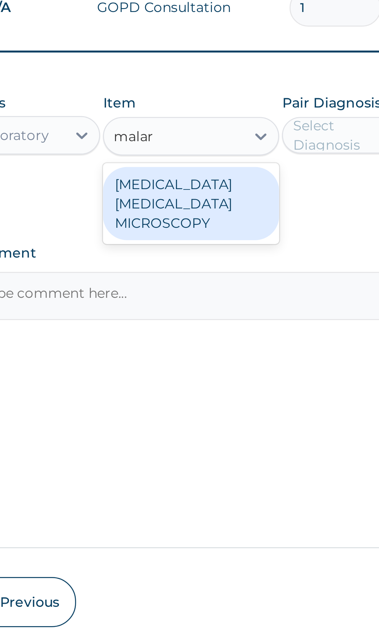
click at [216, 416] on div "MALARIA PARASITE MICROSCOPY" at bounding box center [206, 422] width 71 height 29
type input "malar"
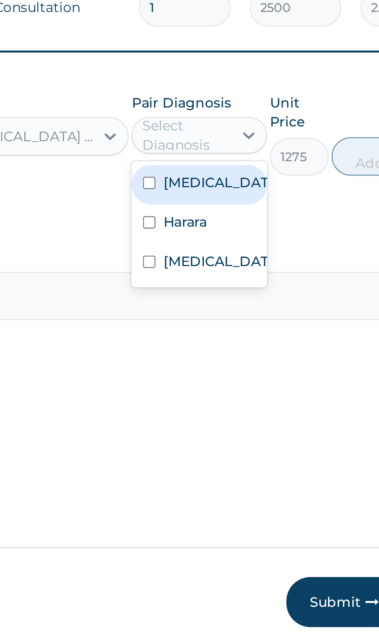
click at [253, 413] on input "checkbox" at bounding box center [250, 413] width 5 height 5
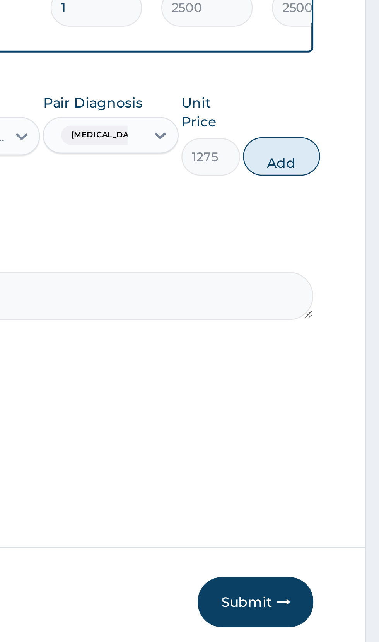
click at [343, 406] on button "Add" at bounding box center [339, 403] width 31 height 15
type input "0"
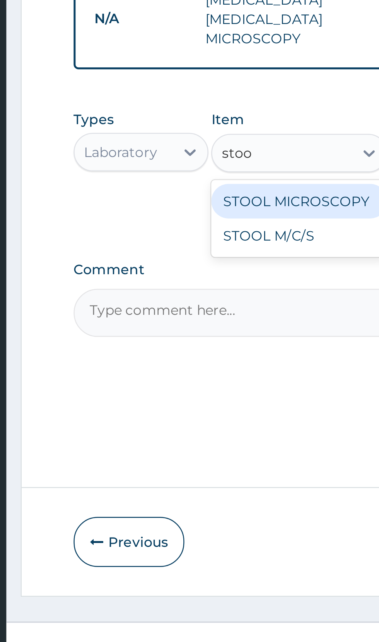
click at [206, 454] on div "STOOL M/C/S" at bounding box center [206, 459] width 71 height 14
type input "stoo"
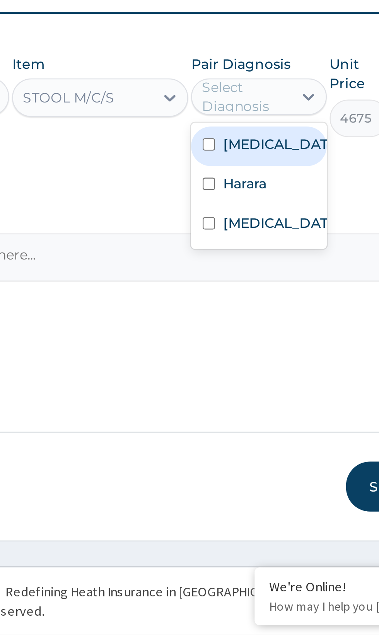
click at [253, 479] on input "checkbox" at bounding box center [250, 476] width 5 height 5
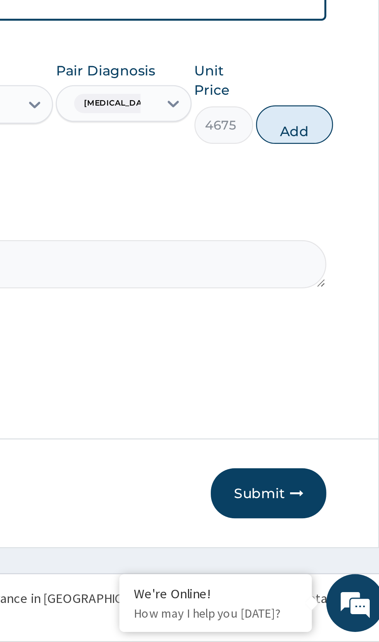
click at [343, 431] on button "Add" at bounding box center [339, 433] width 31 height 15
type input "0"
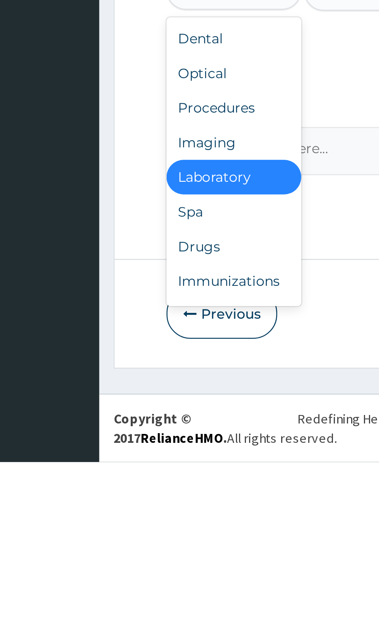
click at [132, 551] on div "Drugs" at bounding box center [143, 555] width 54 height 14
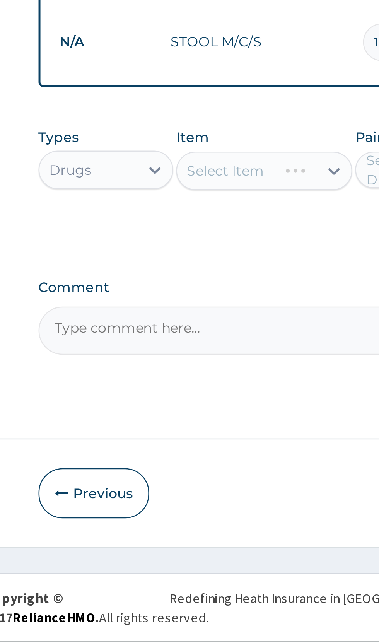
click at [208, 449] on div "Select Item" at bounding box center [206, 452] width 71 height 15
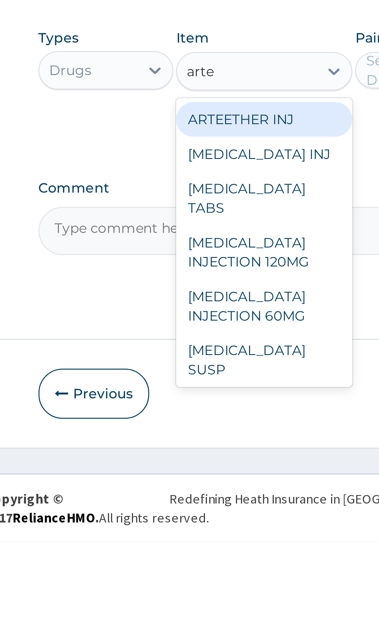
click at [212, 468] on div "ARTEETHER INJ" at bounding box center [206, 472] width 71 height 14
type input "arte"
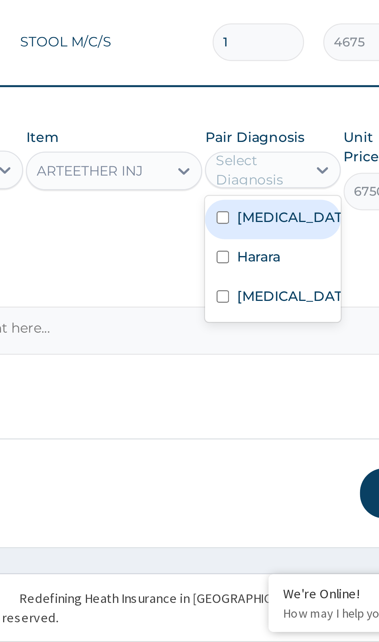
click at [251, 469] on input "checkbox" at bounding box center [250, 471] width 5 height 5
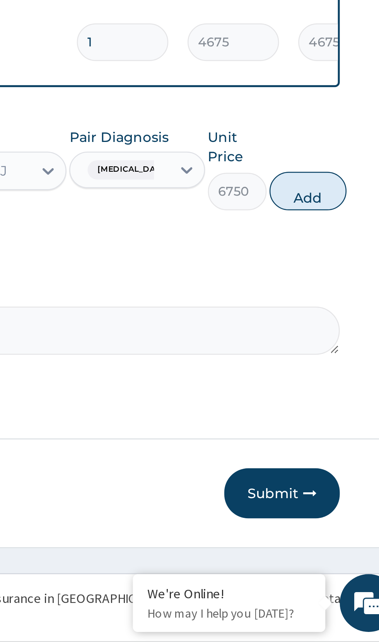
click at [344, 462] on button "Add" at bounding box center [339, 460] width 31 height 15
type input "0"
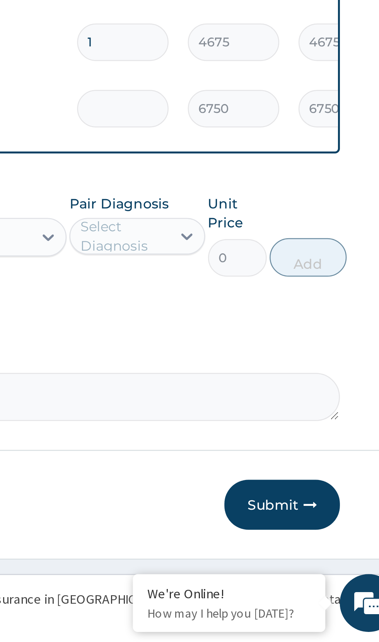
type input "0.00"
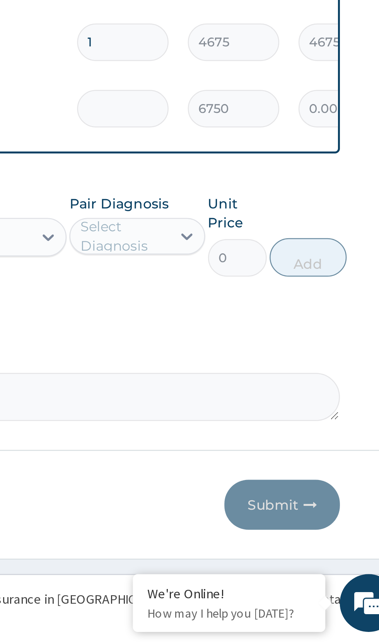
type input "3"
type input "20250.00"
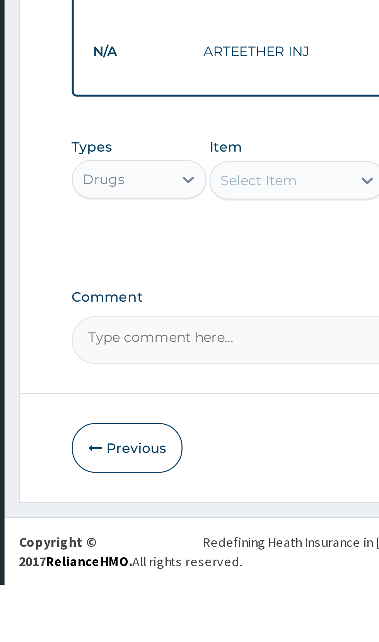
type input "3"
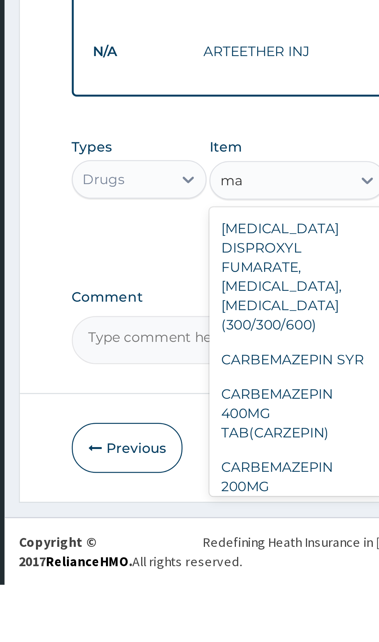
type input "m"
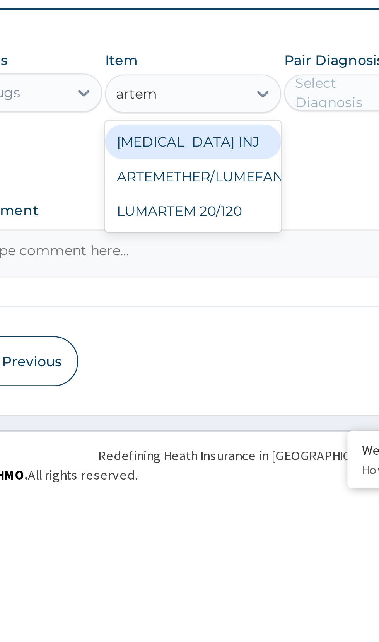
click at [231, 511] on div "ARTEMETHER/LUMEFANTRINE" at bounding box center [206, 513] width 71 height 14
type input "artem"
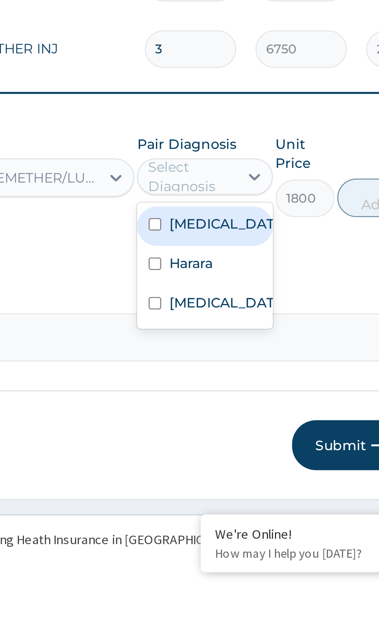
click at [253, 498] on input "checkbox" at bounding box center [250, 498] width 5 height 5
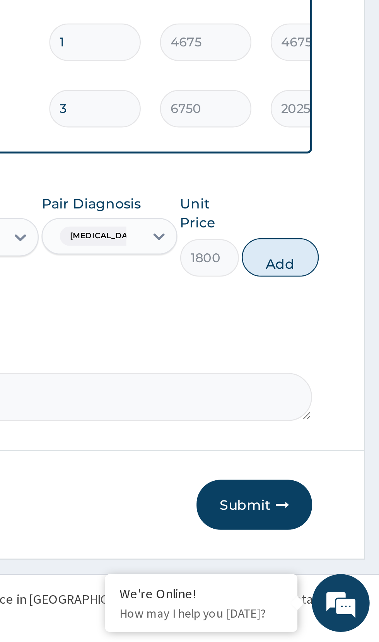
click at [342, 486] on button "Add" at bounding box center [339, 487] width 31 height 15
type input "0"
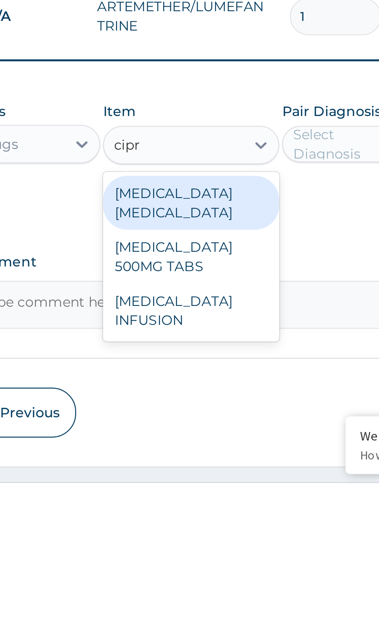
click at [213, 544] on div "CIPROFLOXACIN 500MG TABS" at bounding box center [206, 551] width 71 height 22
type input "cipr"
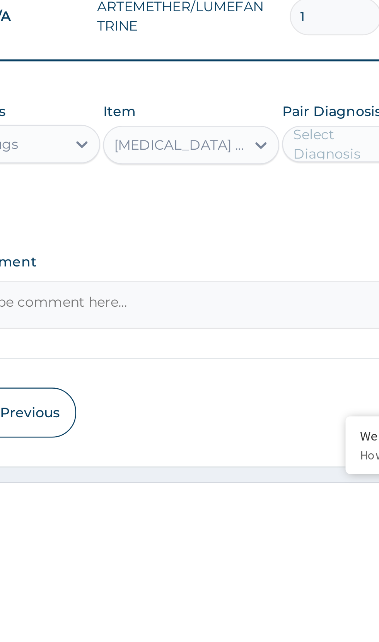
scroll to position [0, 0]
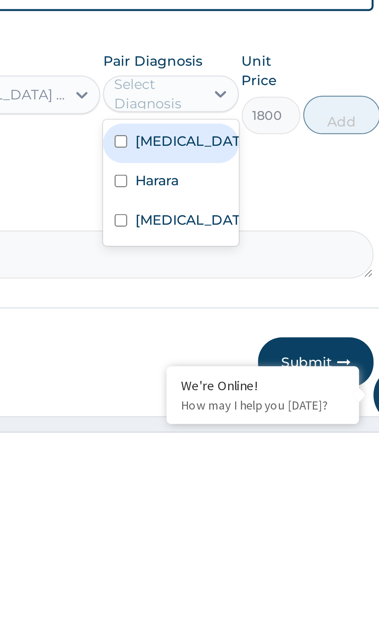
click at [251, 559] on input "checkbox" at bounding box center [250, 556] width 5 height 5
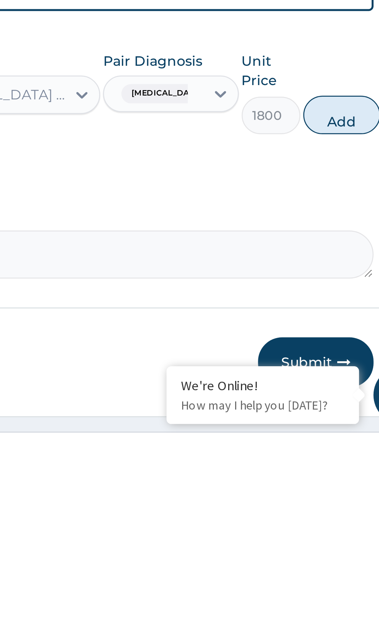
scroll to position [1, 0]
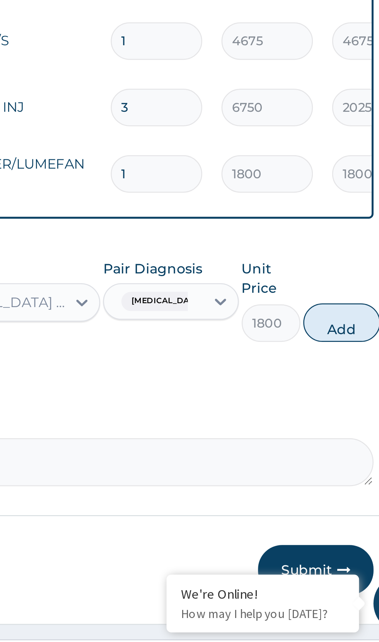
click at [349, 513] on button "Add" at bounding box center [339, 513] width 31 height 15
type input "0"
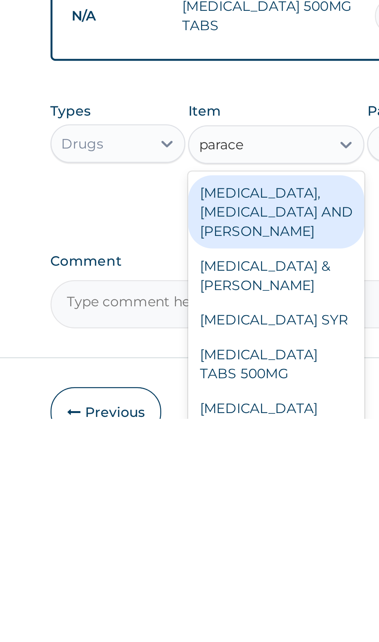
scroll to position [0, 0]
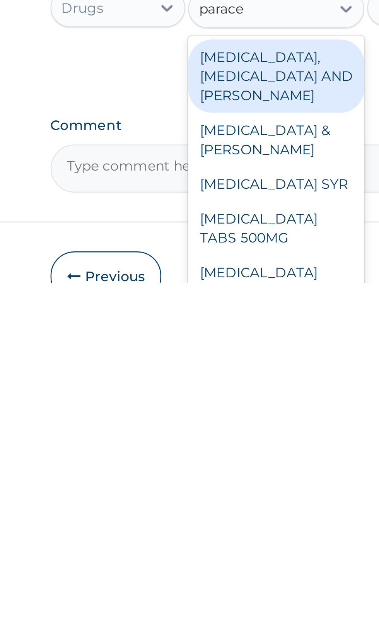
click at [219, 611] on div "PARACETAMOL TABS 500MG" at bounding box center [206, 620] width 71 height 22
type input "parace"
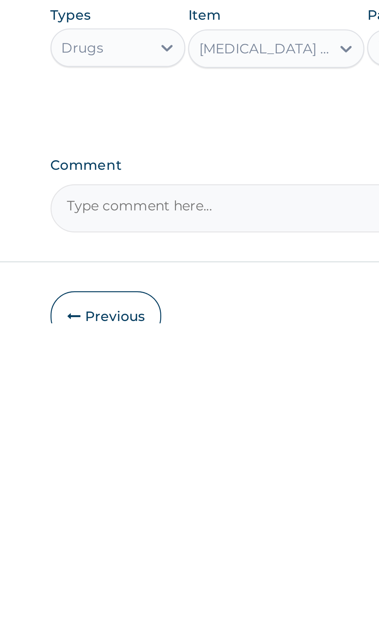
scroll to position [2, 0]
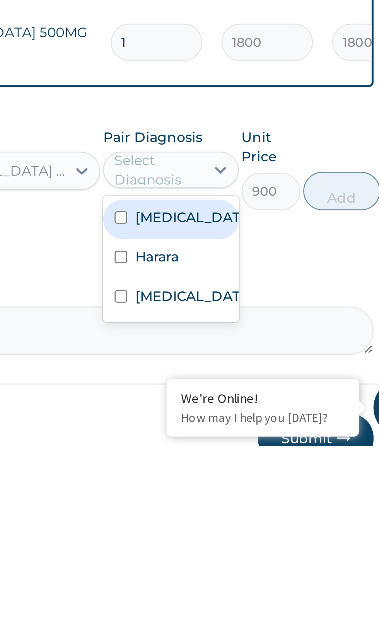
click at [253, 548] on input "checkbox" at bounding box center [250, 550] width 5 height 5
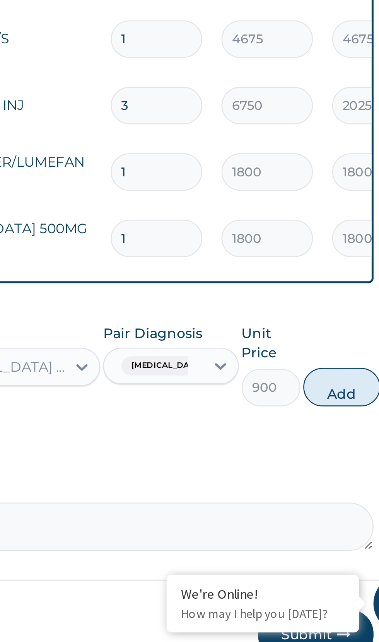
click at [341, 537] on button "Add" at bounding box center [339, 539] width 31 height 15
type input "0"
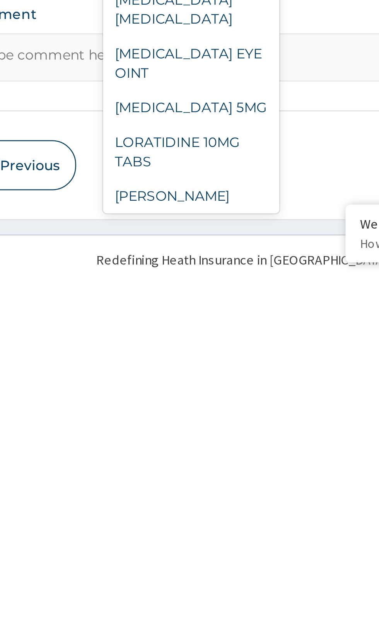
scroll to position [69, 0]
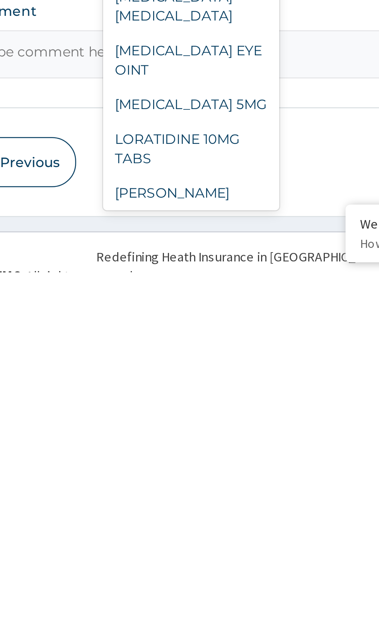
click at [224, 588] on div "LORATIDINE 10MG TABS" at bounding box center [206, 593] width 71 height 22
type input "lora"
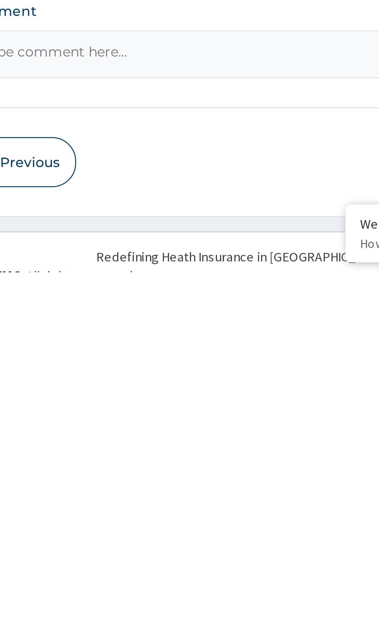
scroll to position [70, 0]
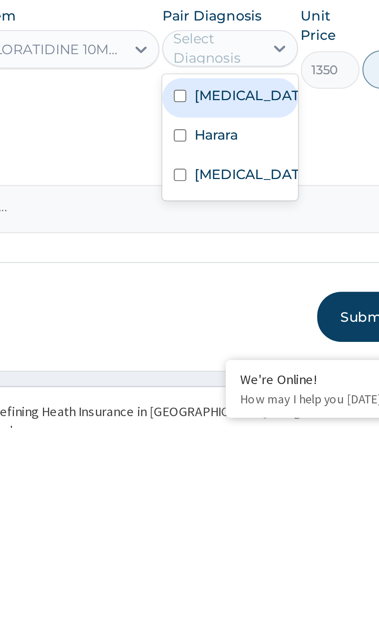
click at [253, 522] on input "checkbox" at bounding box center [250, 524] width 5 height 5
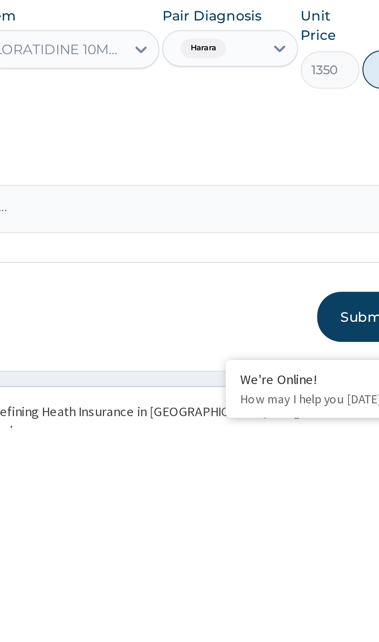
scroll to position [70, 0]
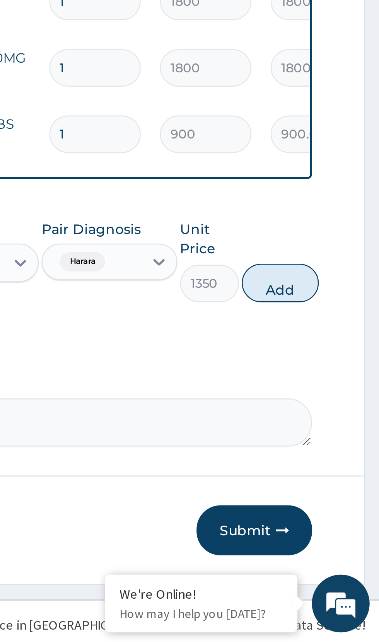
click at [341, 495] on button "Add" at bounding box center [339, 497] width 31 height 15
type input "0"
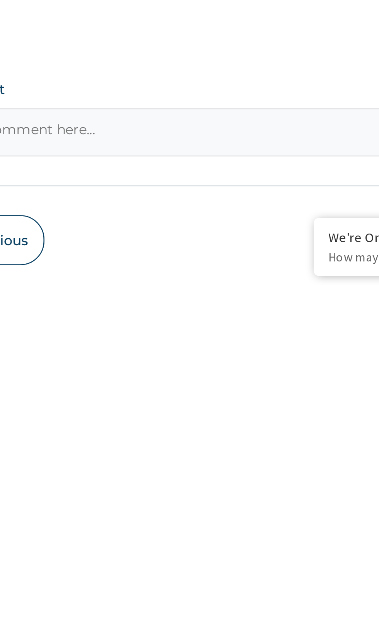
scroll to position [104, 0]
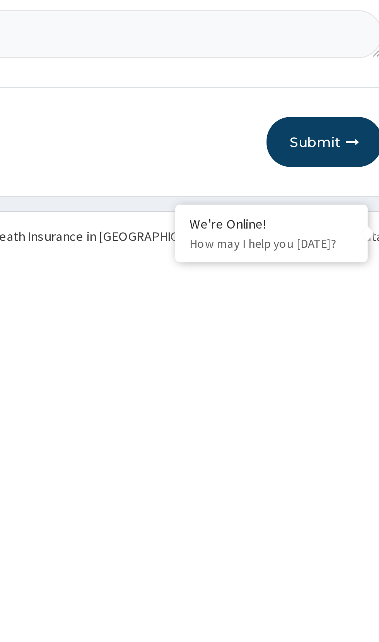
click at [329, 587] on button "Submit" at bounding box center [328, 590] width 46 height 20
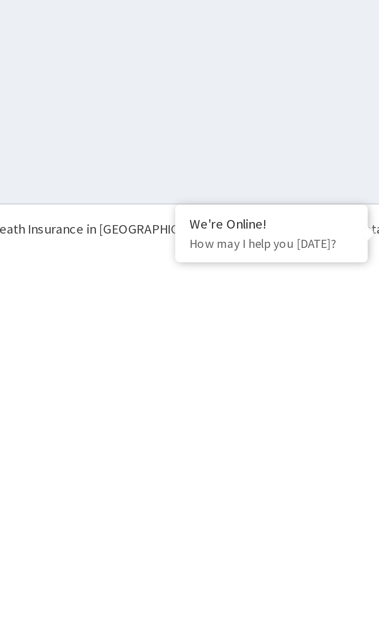
scroll to position [0, 0]
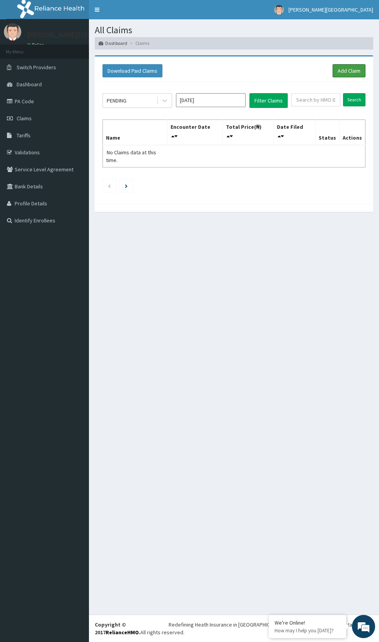
click at [358, 70] on link "Add Claim" at bounding box center [349, 70] width 33 height 13
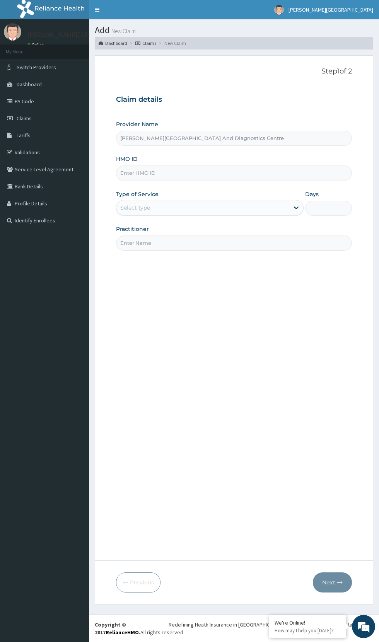
type input "[PERSON_NAME][GEOGRAPHIC_DATA] And Diagnostics Centre"
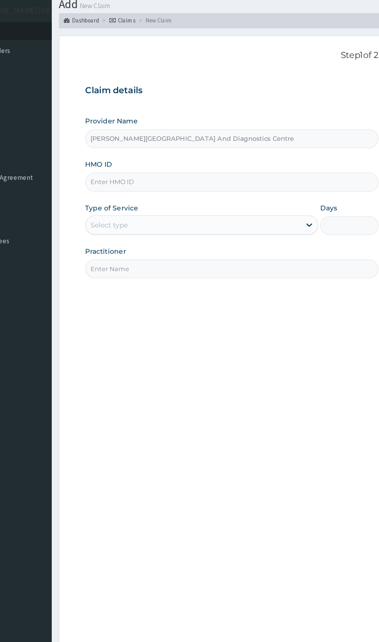
click at [191, 173] on input "HMO ID" at bounding box center [234, 172] width 236 height 15
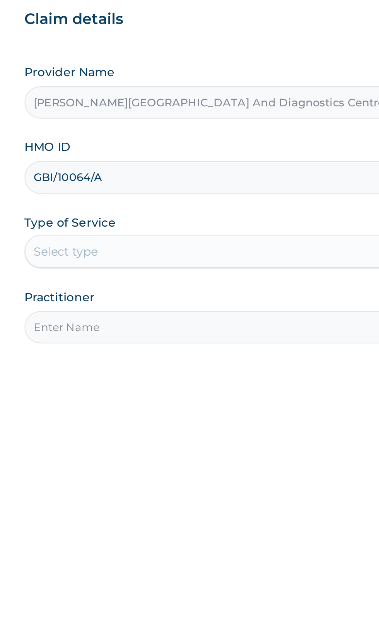
click at [153, 172] on input "GBI/10064/A" at bounding box center [234, 172] width 236 height 15
click at [148, 170] on input "GBI/10064/A" at bounding box center [234, 172] width 236 height 15
click at [145, 172] on input "GBI/10064/A" at bounding box center [234, 172] width 236 height 15
type input "GBI/10385/A"
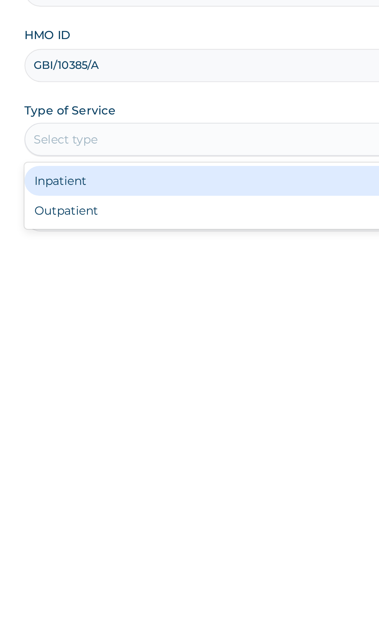
click at [175, 246] on div "Outpatient" at bounding box center [210, 241] width 188 height 14
type input "1"
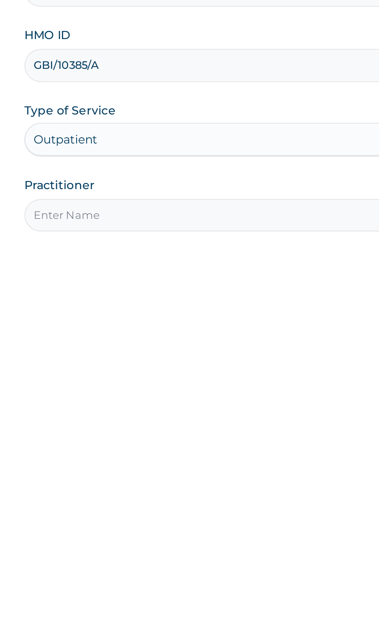
click at [211, 243] on input "Practitioner" at bounding box center [234, 242] width 236 height 15
type input "[PERSON_NAME]"
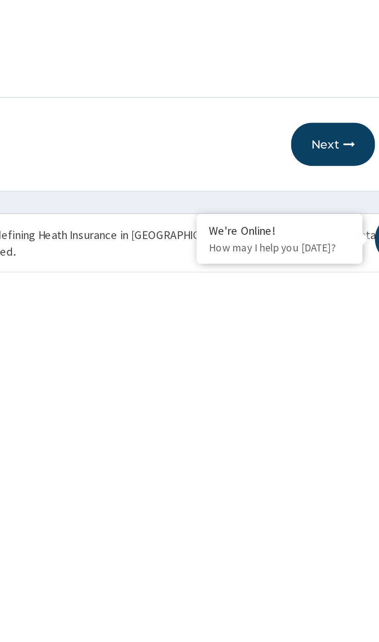
click at [328, 579] on button "Next" at bounding box center [332, 582] width 39 height 20
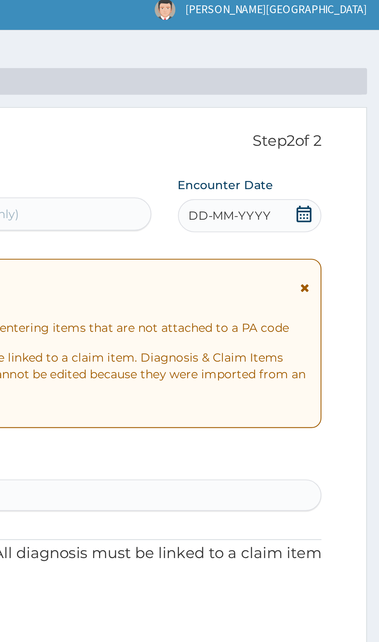
click at [348, 106] on icon at bounding box center [344, 105] width 8 height 8
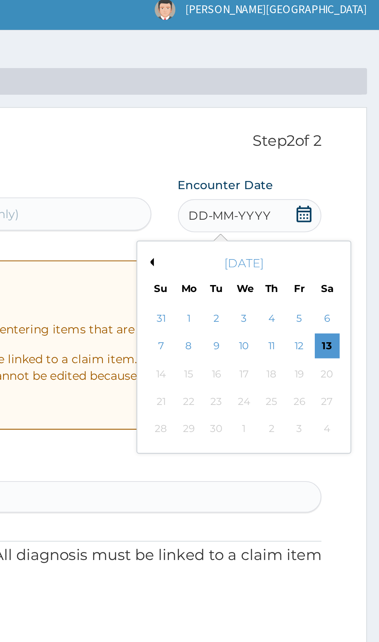
click at [271, 128] on button "Previous Month" at bounding box center [272, 128] width 4 height 4
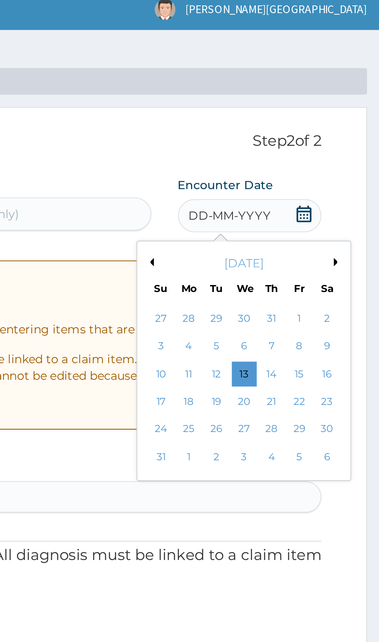
click at [303, 167] on div "5" at bounding box center [303, 167] width 12 height 12
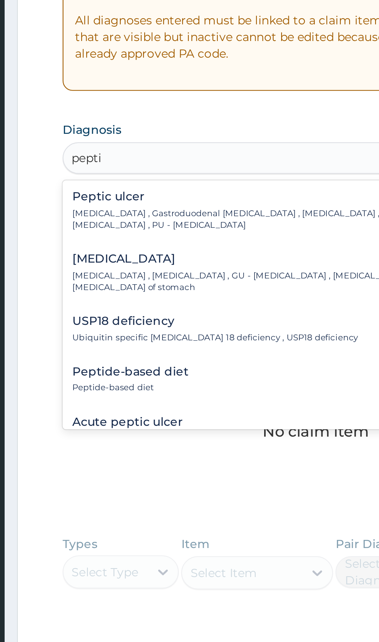
click at [222, 260] on p "Peptic ulcer , Gastroduodenal ulcer , Peptic ulcer disease , Peptic ulceration …" at bounding box center [227, 264] width 212 height 11
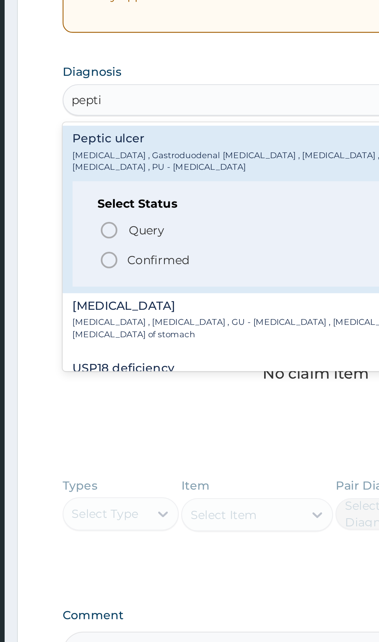
click at [140, 309] on circle "status option filled" at bounding box center [137, 310] width 7 height 7
type input "pepti"
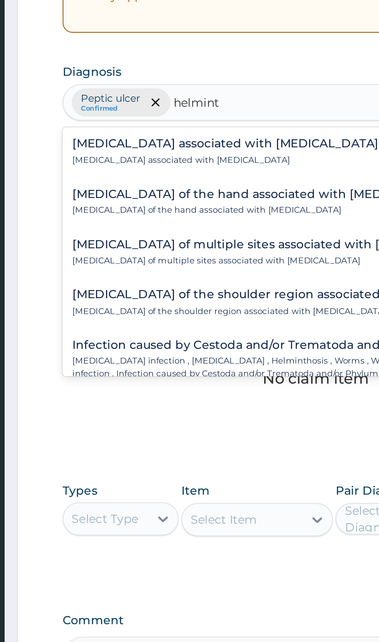
click at [218, 257] on h4 "Arthropathy associated with helminthiasis" at bounding box center [192, 257] width 143 height 6
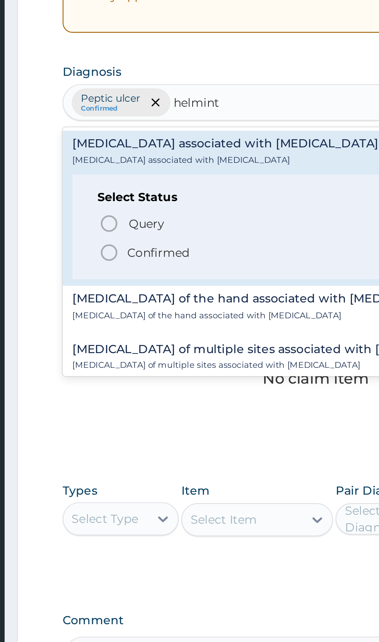
click at [141, 308] on circle "status option filled" at bounding box center [137, 307] width 7 height 7
type input "helmint"
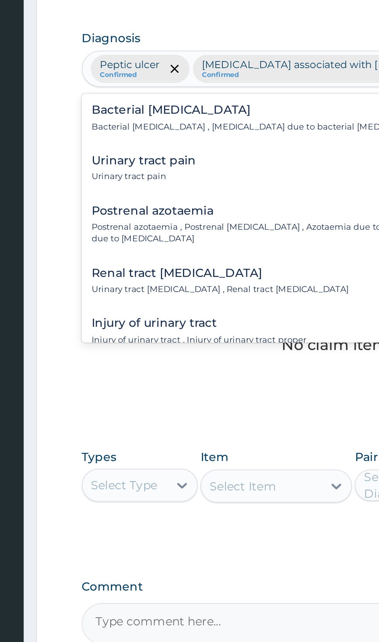
click at [210, 266] on p "Bacterial pyuria , Pyuria due to bacterial urinary tract infection" at bounding box center [200, 264] width 158 height 5
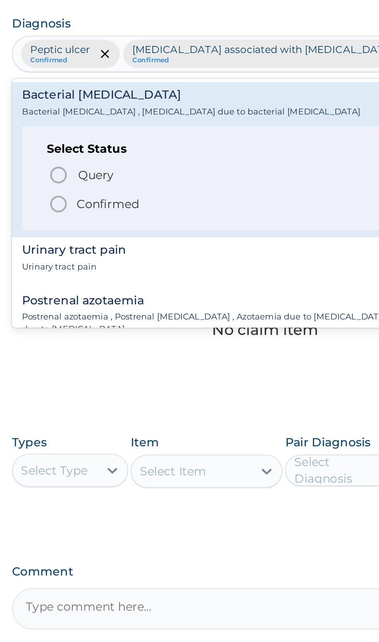
click at [142, 309] on span "Confirmed" at bounding box center [234, 307] width 203 height 9
type input "urinary tra"
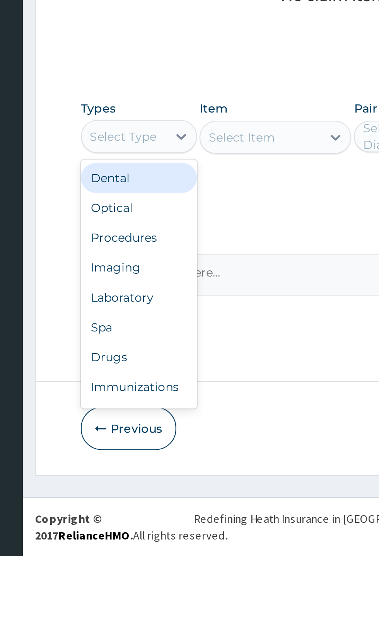
click at [151, 486] on div "Procedures" at bounding box center [143, 493] width 54 height 14
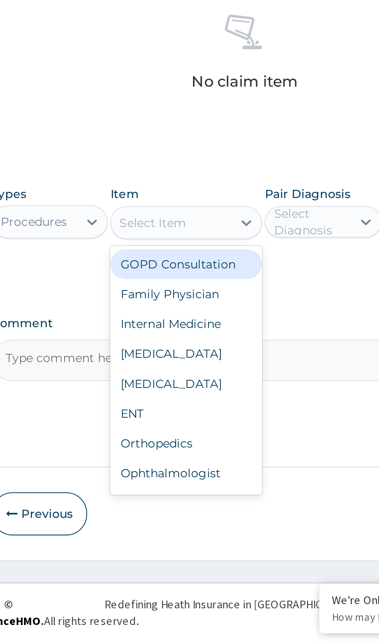
click at [226, 459] on div "GOPD Consultation" at bounding box center [206, 466] width 71 height 14
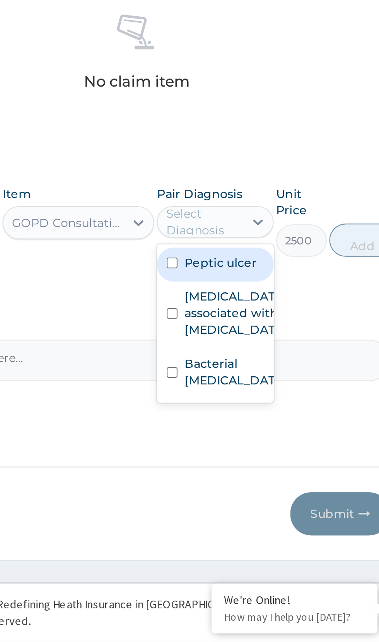
click at [253, 463] on input "checkbox" at bounding box center [250, 465] width 5 height 5
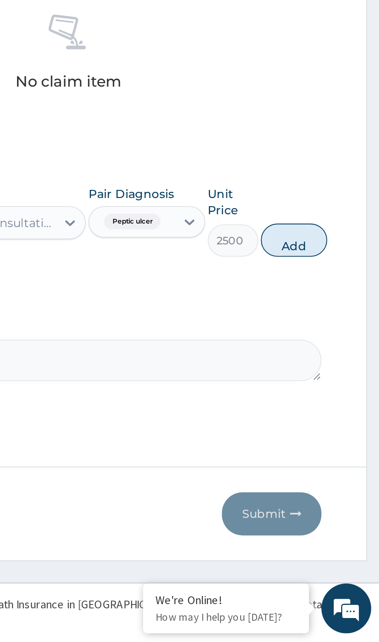
click at [342, 447] on button "Add" at bounding box center [339, 454] width 31 height 15
type input "0"
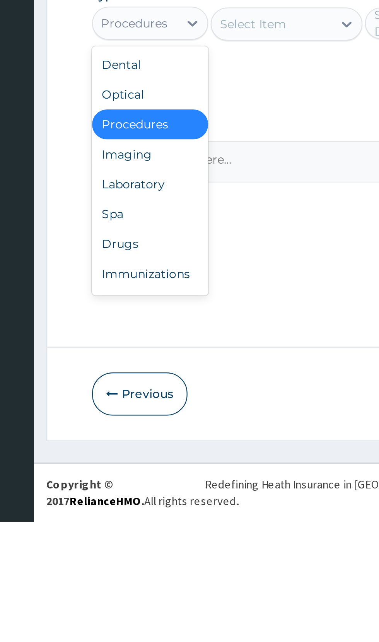
click at [133, 505] on div "Drugs" at bounding box center [143, 512] width 54 height 14
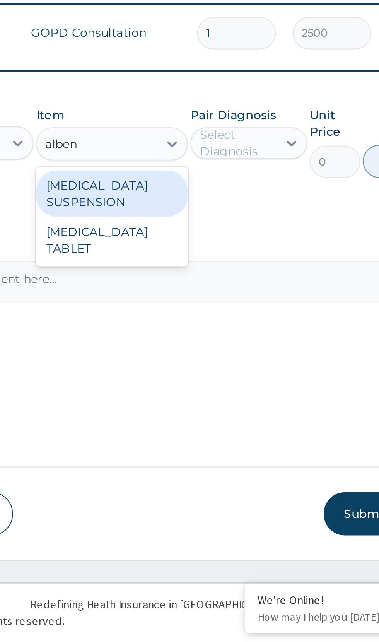
click at [211, 444] on div "ALBENDAZOLE TABLET" at bounding box center [206, 455] width 71 height 22
type input "alben"
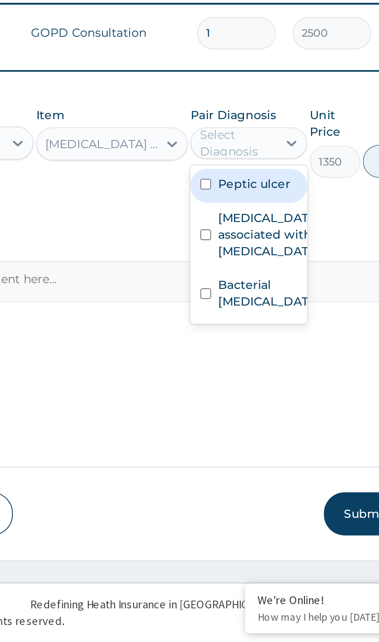
click at [252, 450] on input "checkbox" at bounding box center [250, 452] width 5 height 5
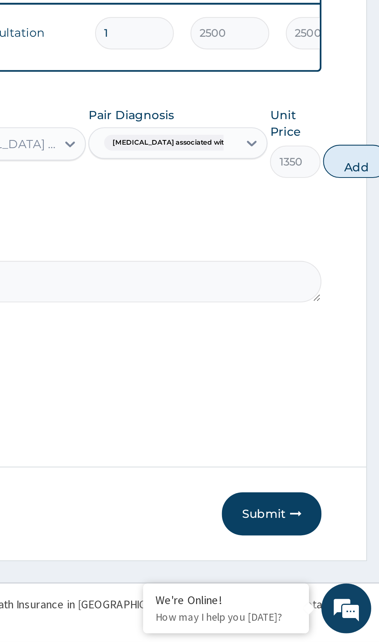
click at [361, 410] on button "Add" at bounding box center [368, 417] width 31 height 15
type input "0"
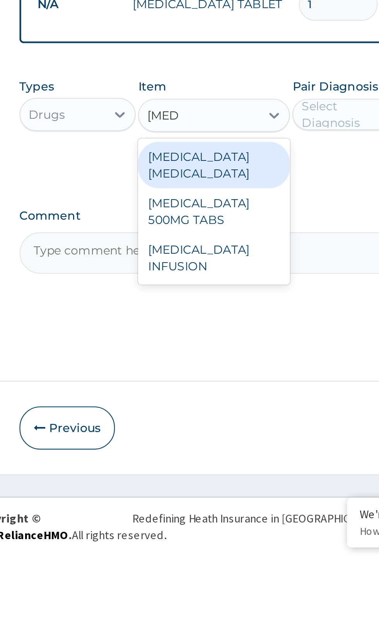
click at [210, 471] on div "CIPROFLOXACIN 500MG TABS" at bounding box center [206, 482] width 71 height 22
type input "cipro"
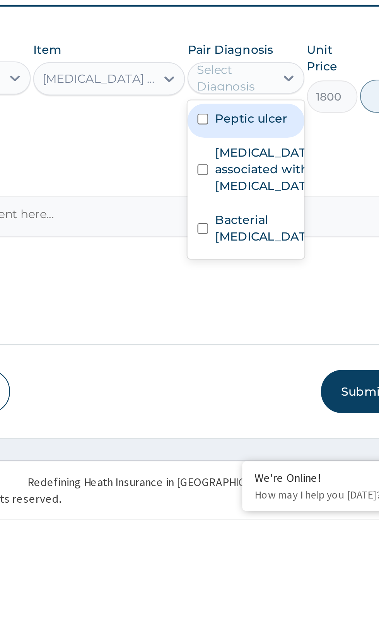
click at [253, 504] on input "checkbox" at bounding box center [250, 506] width 5 height 5
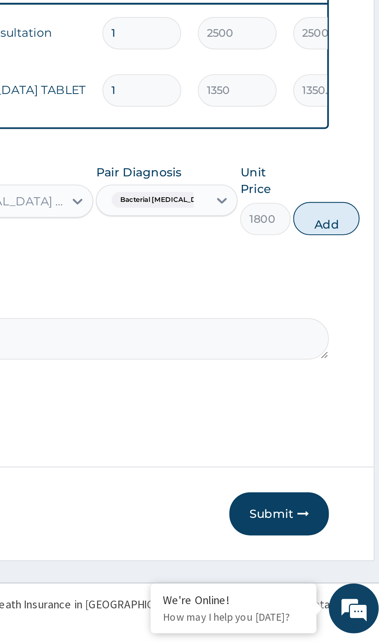
click at [341, 437] on button "Add" at bounding box center [350, 444] width 31 height 15
type input "0"
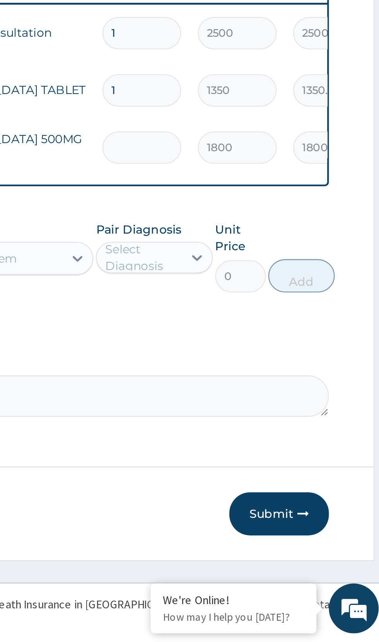
type input "0.00"
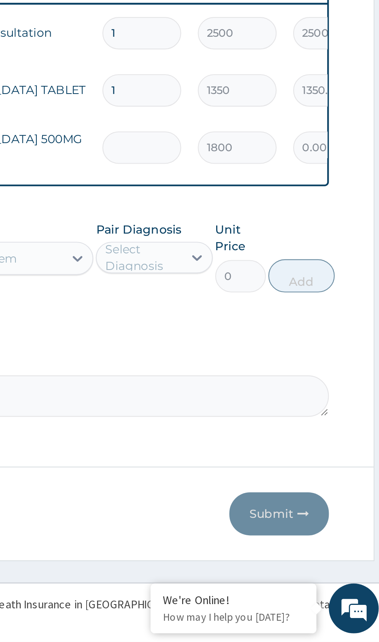
type input "2"
type input "3600.00"
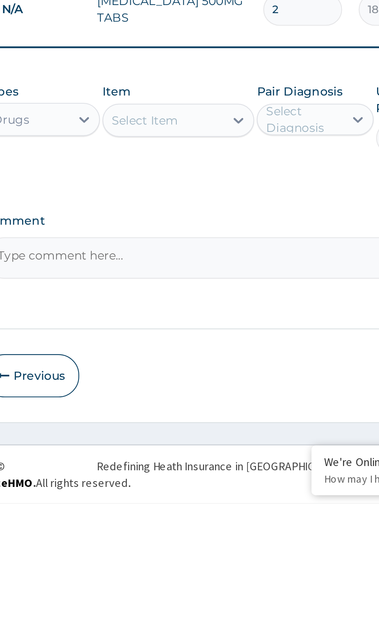
type input "2"
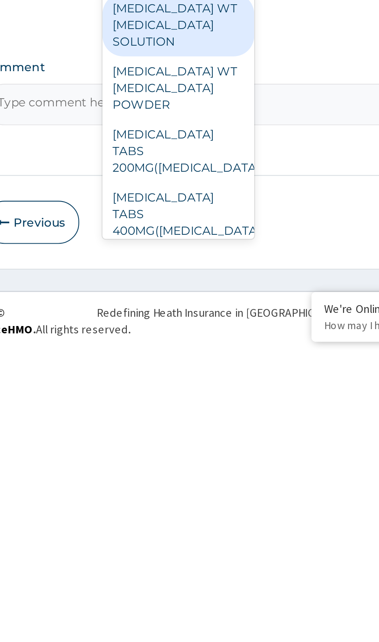
click at [225, 564] on div "FLAGYL TABS 400MG(METRONIDAZOLE)" at bounding box center [206, 578] width 71 height 29
type input "metroni"
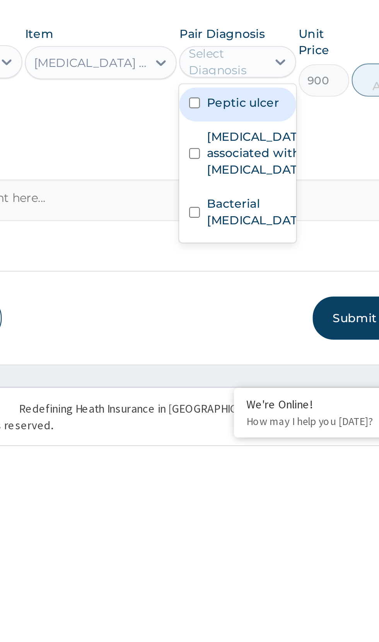
click at [259, 526] on label "Bacterial pyuria" at bounding box center [278, 532] width 45 height 15
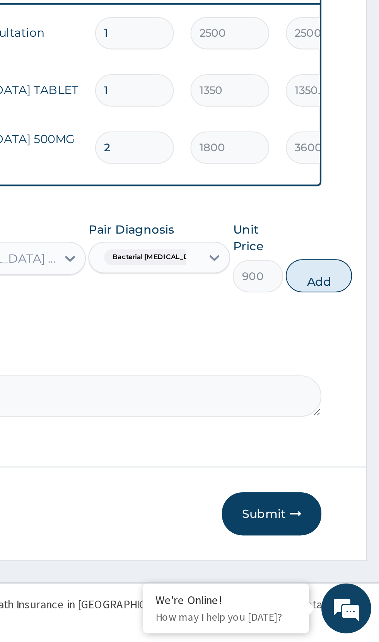
click at [342, 464] on button "Add" at bounding box center [350, 471] width 31 height 15
type input "0"
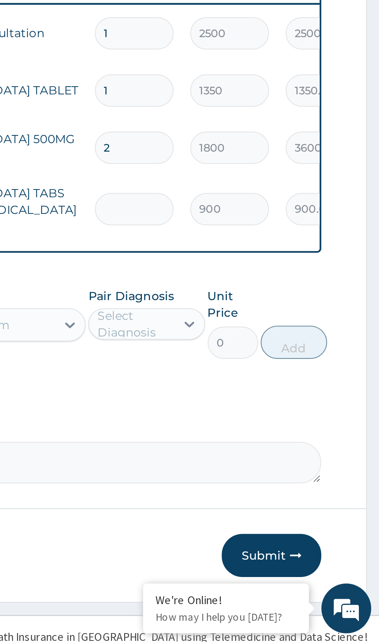
type input "0.00"
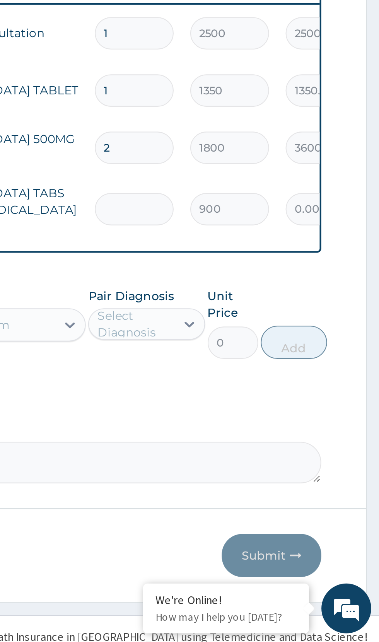
type input "2"
type input "1800.00"
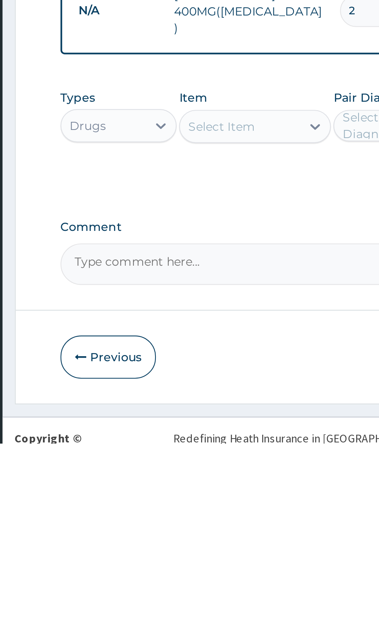
type input "2"
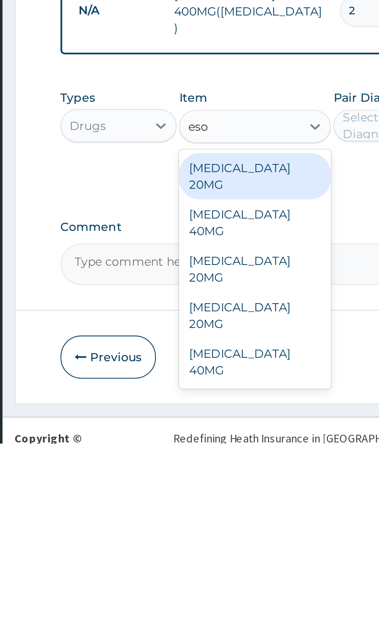
click at [206, 528] on div "ESOMEPRAZOLE 40MG" at bounding box center [206, 539] width 71 height 22
type input "eso"
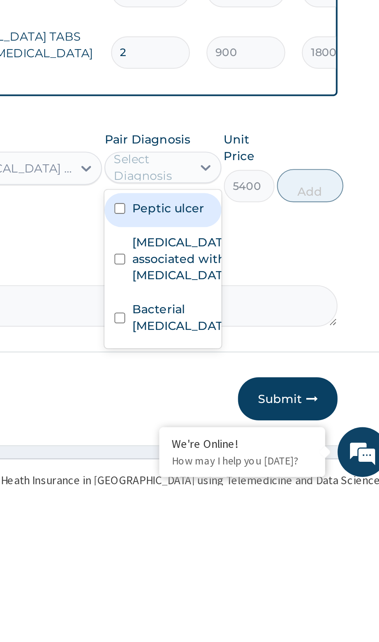
click at [253, 510] on input "checkbox" at bounding box center [250, 512] width 5 height 5
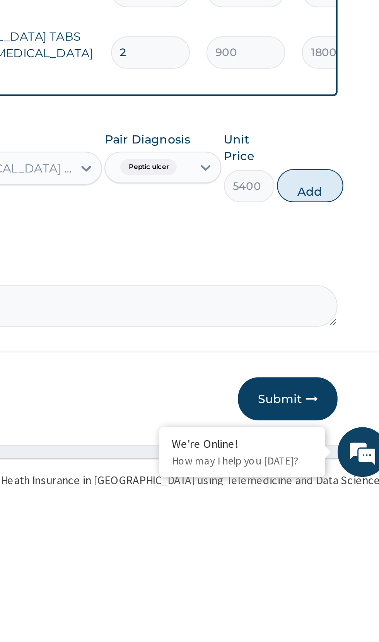
scroll to position [0, 0]
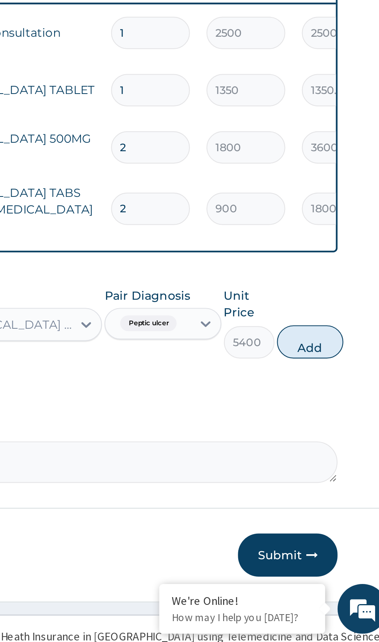
click at [340, 494] on button "Add" at bounding box center [339, 501] width 31 height 15
type input "0"
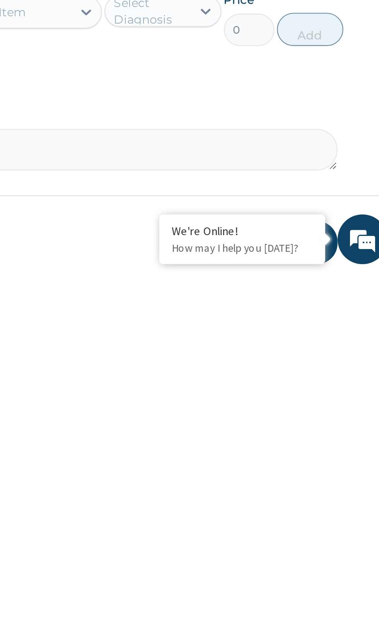
scroll to position [27, 0]
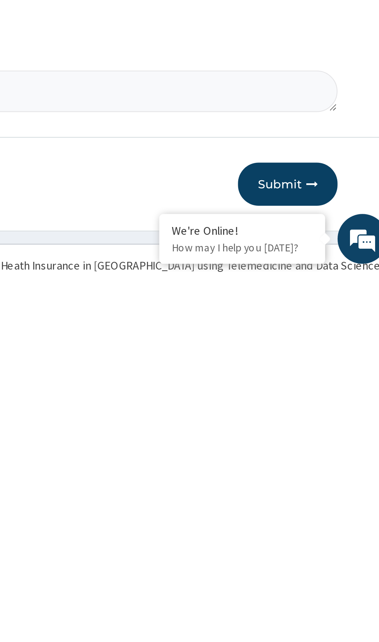
click at [331, 591] on button "Submit" at bounding box center [328, 601] width 46 height 20
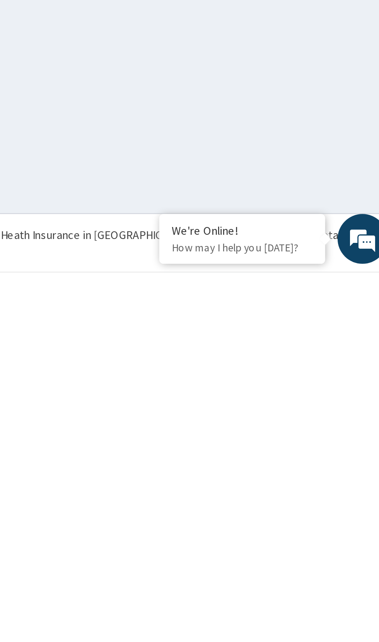
scroll to position [0, 0]
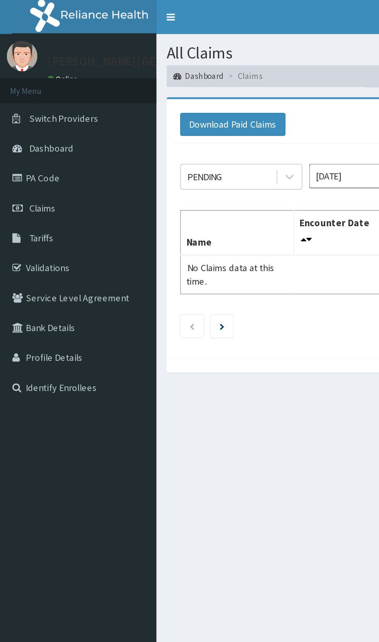
click at [29, 103] on link "PA Code" at bounding box center [44, 101] width 89 height 17
